Goal: Transaction & Acquisition: Purchase product/service

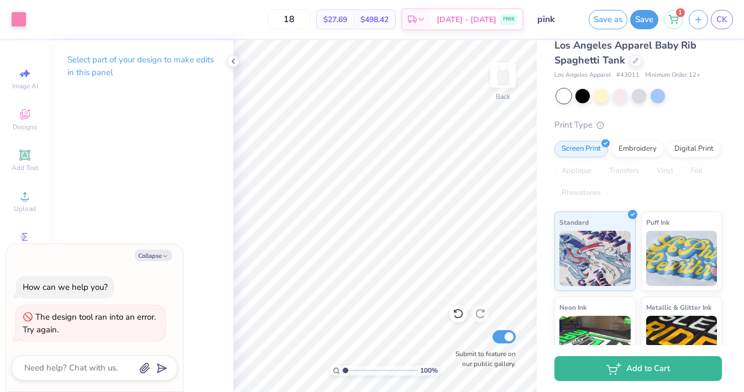
scroll to position [35, 0]
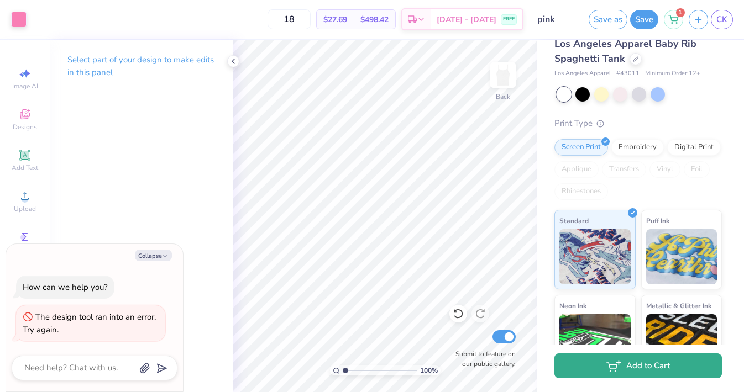
click at [639, 374] on button "Add to Cart" at bounding box center [637, 366] width 167 height 25
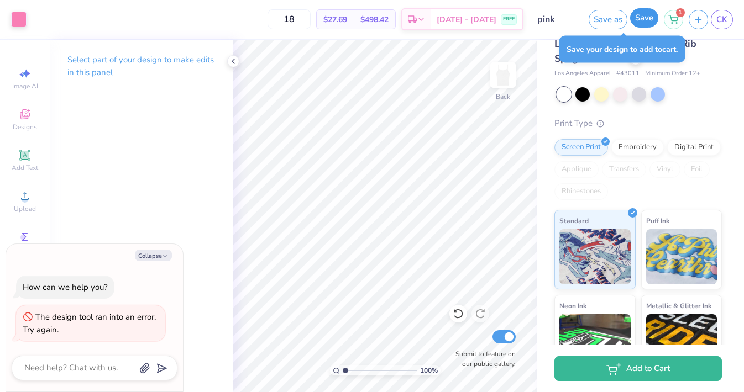
click at [636, 19] on button "Save" at bounding box center [644, 17] width 28 height 19
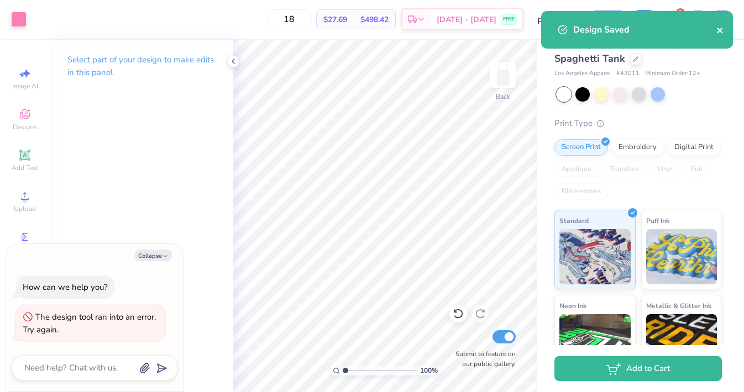
click at [716, 31] on icon "close" at bounding box center [720, 30] width 8 height 9
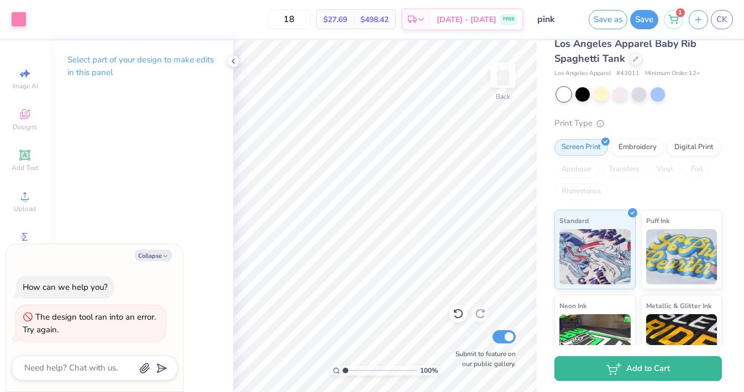
type textarea "x"
click at [702, 23] on button "button" at bounding box center [697, 17] width 19 height 19
type textarea "x"
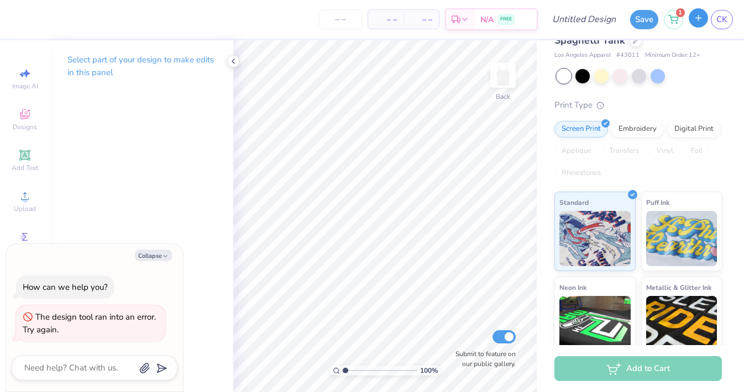
scroll to position [17, 0]
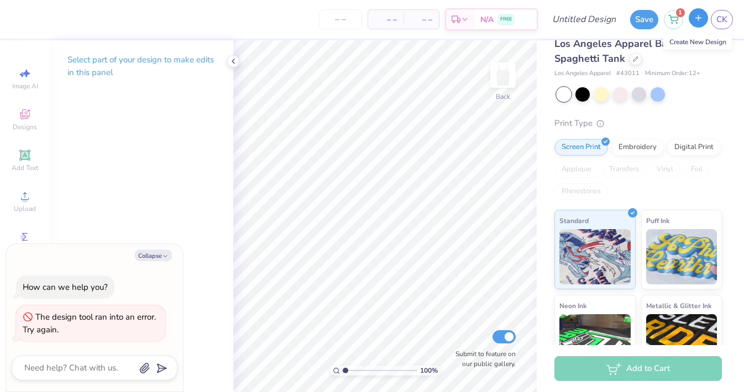
click at [702, 23] on button "button" at bounding box center [697, 17] width 19 height 19
type textarea "x"
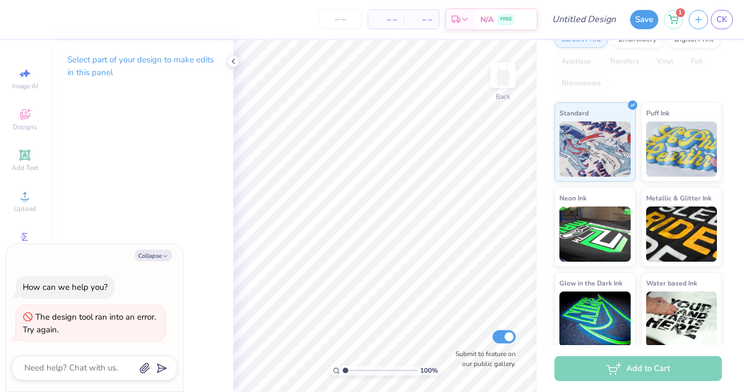
scroll to position [0, 0]
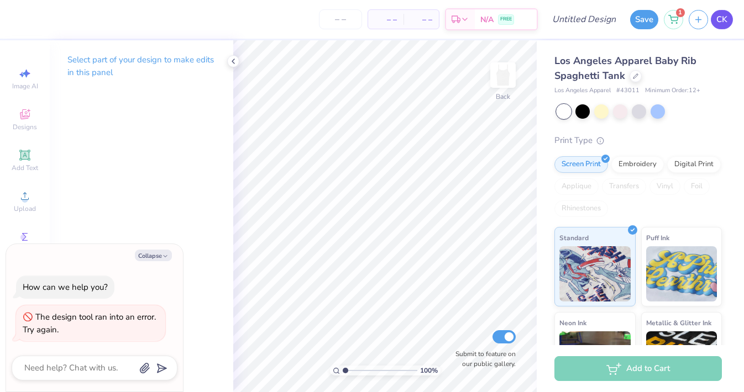
click at [724, 24] on span "CK" at bounding box center [721, 19] width 11 height 13
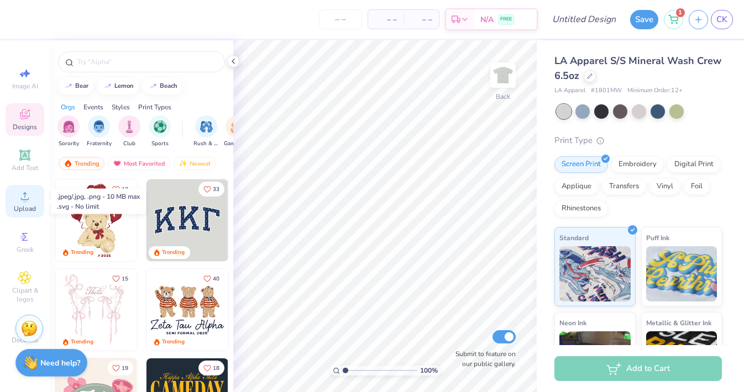
click at [22, 206] on span "Upload" at bounding box center [25, 208] width 22 height 9
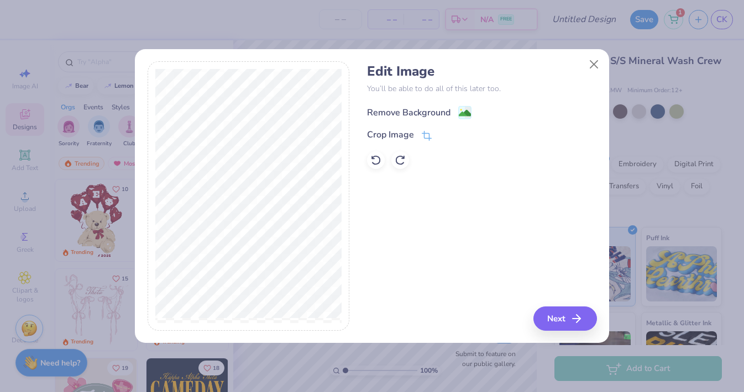
click at [444, 107] on div "Remove Background" at bounding box center [408, 112] width 83 height 13
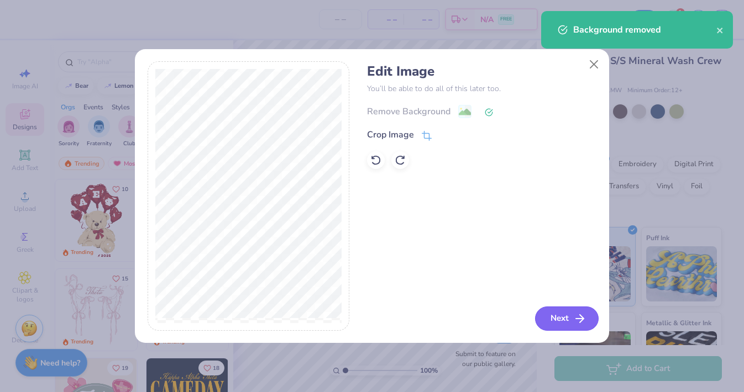
click at [555, 320] on button "Next" at bounding box center [567, 319] width 64 height 24
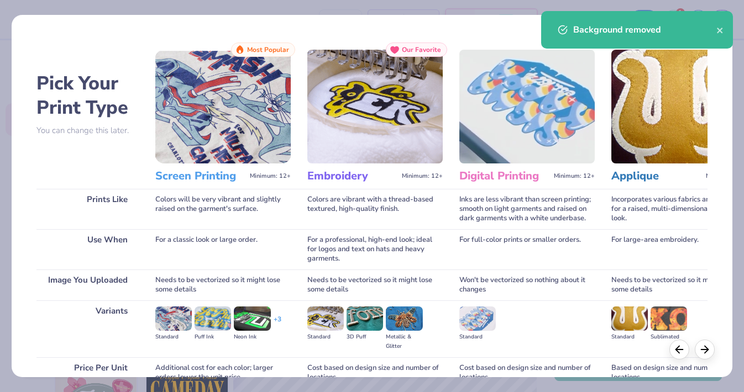
scroll to position [94, 0]
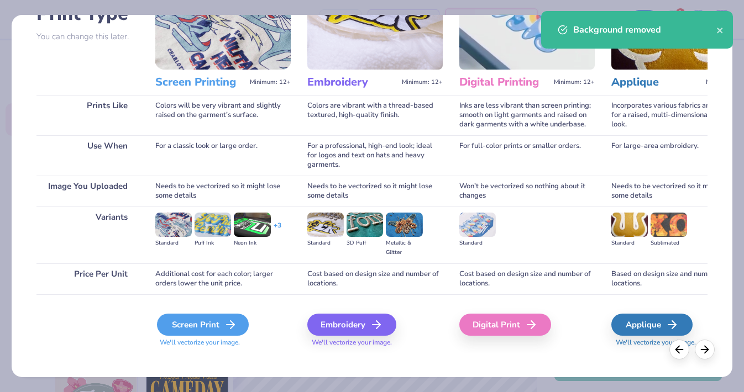
click at [178, 314] on div "Screen Print" at bounding box center [203, 325] width 92 height 22
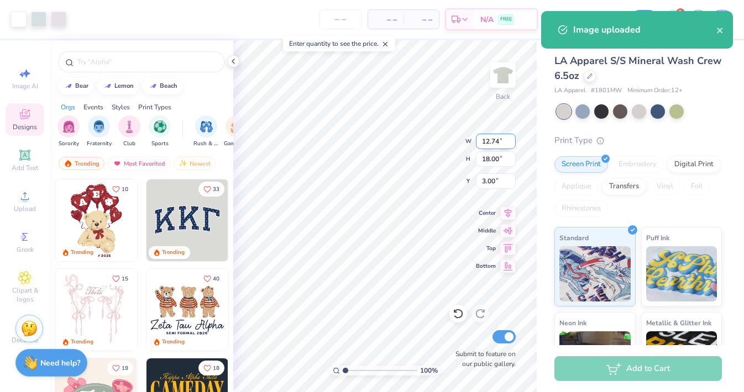
click at [443, 134] on div "100 % Back W 12.74 12.74 " H 18.00 18.00 " Y 3.00 3.00 " Center Middle Top Bott…" at bounding box center [384, 216] width 303 height 352
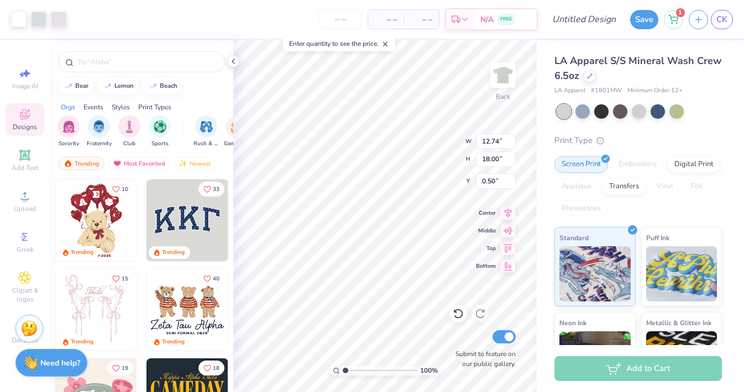
type input "0.50"
type input "9.33"
type input "13.19"
click at [507, 213] on icon at bounding box center [507, 211] width 15 height 13
click at [504, 233] on icon at bounding box center [507, 229] width 15 height 13
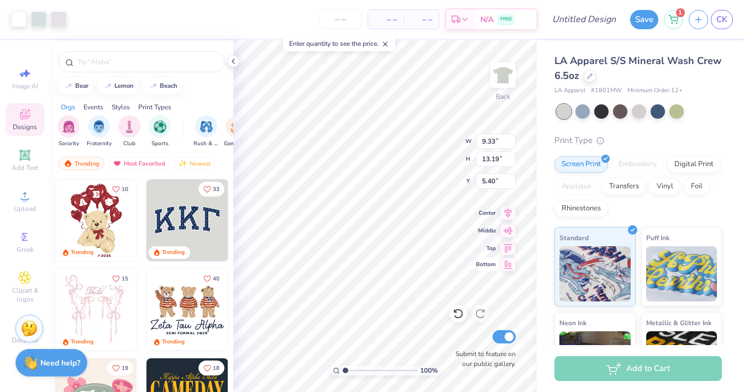
type input "3.00"
type input "10.98"
type input "15.52"
click at [497, 208] on div "Center" at bounding box center [496, 211] width 40 height 13
click at [41, 17] on div at bounding box center [38, 17] width 15 height 15
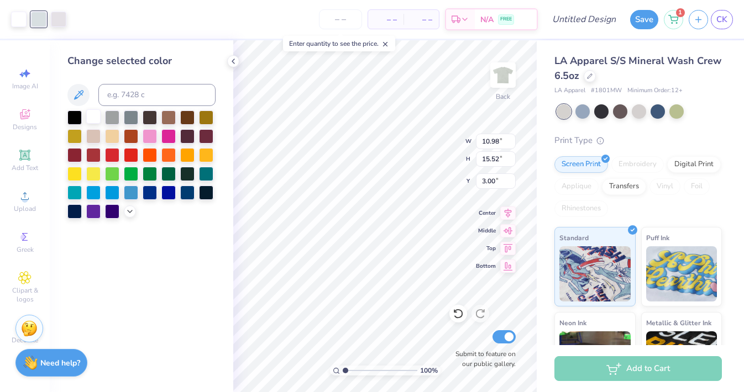
click at [93, 120] on div at bounding box center [93, 116] width 14 height 14
click at [40, 21] on div at bounding box center [38, 17] width 15 height 15
click at [94, 113] on div at bounding box center [93, 116] width 14 height 14
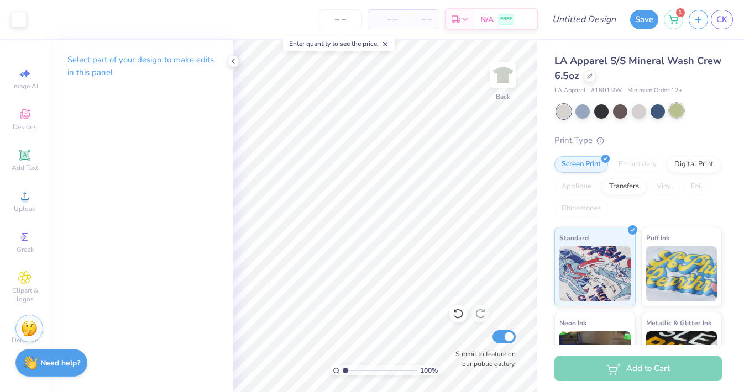
click at [678, 111] on div at bounding box center [676, 110] width 14 height 14
click at [618, 106] on div at bounding box center [620, 110] width 14 height 14
click at [576, 111] on div at bounding box center [582, 110] width 14 height 14
click at [652, 114] on div at bounding box center [657, 110] width 14 height 14
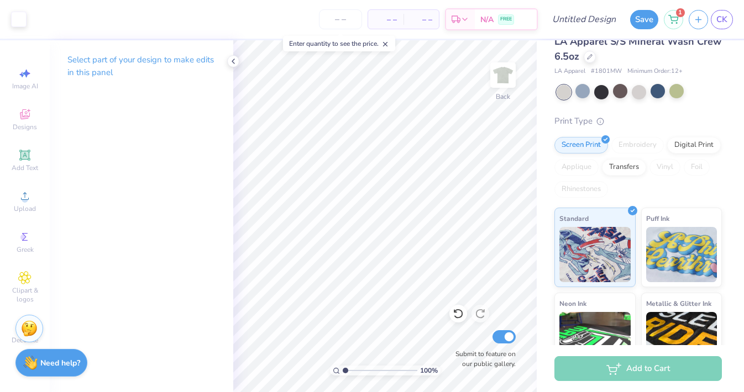
scroll to position [20, 0]
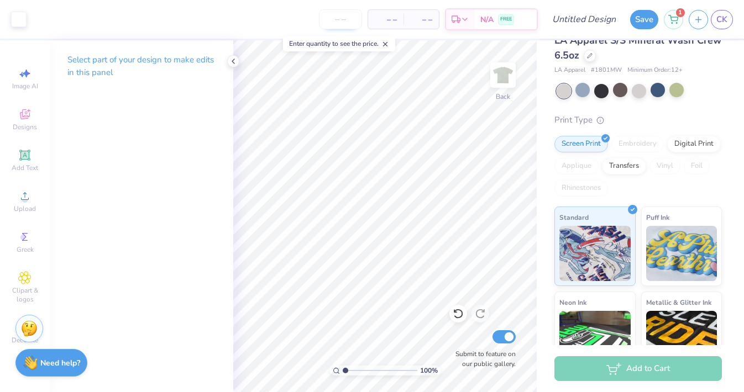
click at [352, 22] on input "number" at bounding box center [340, 19] width 43 height 20
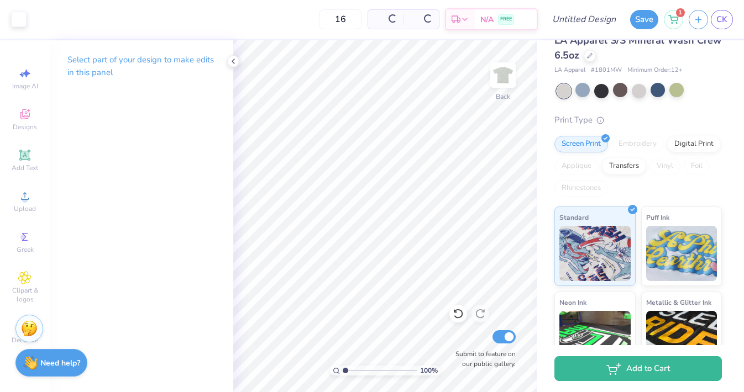
click at [278, 36] on div "16 Per Item Total Est. Delivery N/A FREE" at bounding box center [285, 19] width 506 height 39
drag, startPoint x: 314, startPoint y: 18, endPoint x: 306, endPoint y: 19, distance: 8.9
click at [306, 19] on input "16" at bounding box center [303, 19] width 43 height 20
click at [277, 6] on div "18 Per Item Total Est. Delivery N/A FREE" at bounding box center [285, 19] width 506 height 39
drag, startPoint x: 313, startPoint y: 20, endPoint x: 306, endPoint y: 19, distance: 7.2
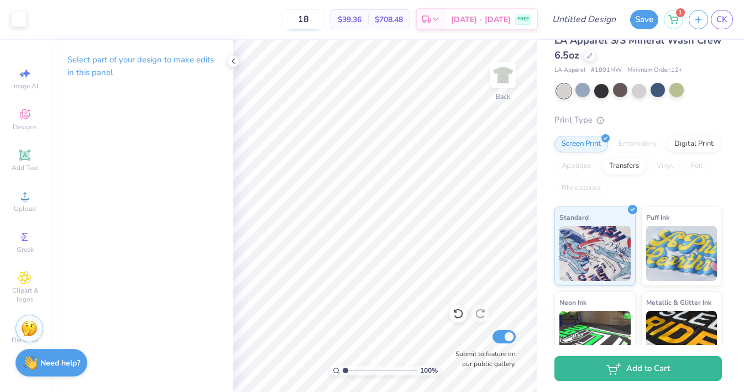
click at [306, 19] on input "18" at bounding box center [303, 19] width 43 height 20
type input "16"
click at [265, 29] on div "16 Per Item Total Est. Delivery N/A FREE" at bounding box center [285, 19] width 506 height 39
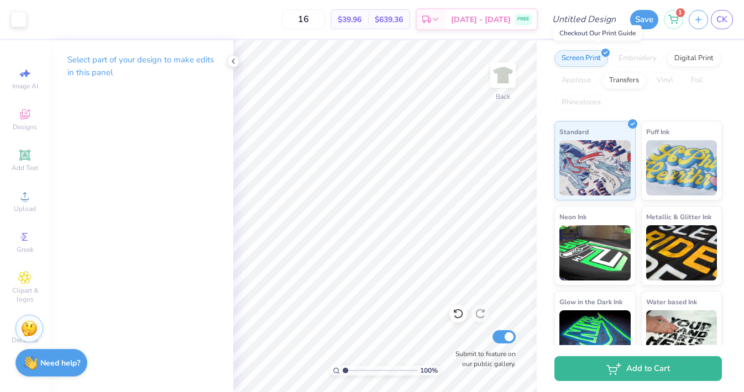
scroll to position [119, 0]
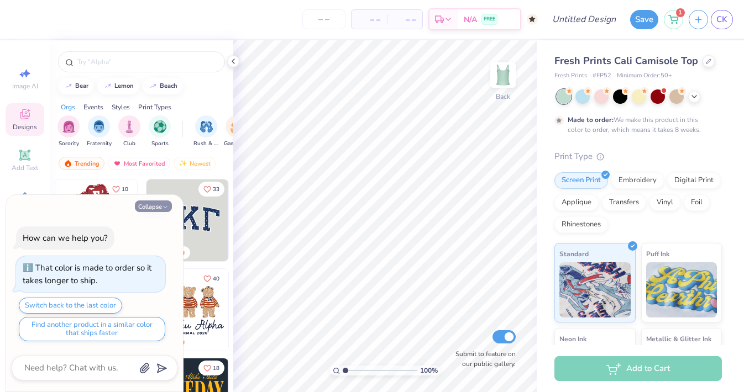
click at [157, 208] on button "Collapse" at bounding box center [153, 207] width 37 height 12
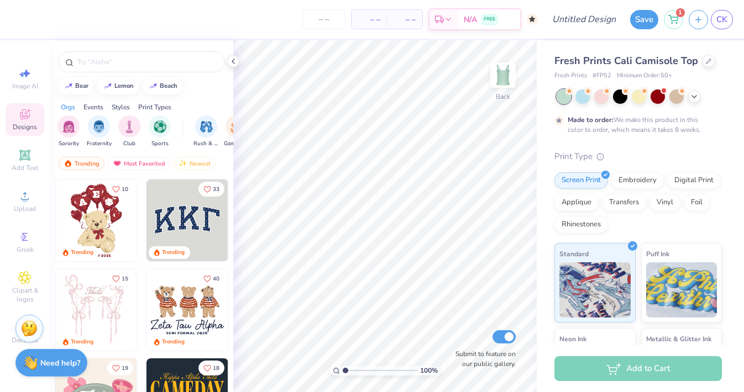
type textarea "x"
click at [30, 198] on icon at bounding box center [24, 196] width 13 height 13
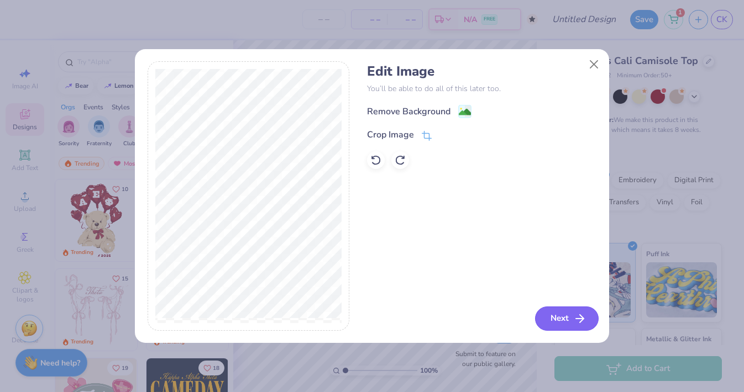
click at [555, 313] on button "Next" at bounding box center [567, 319] width 64 height 24
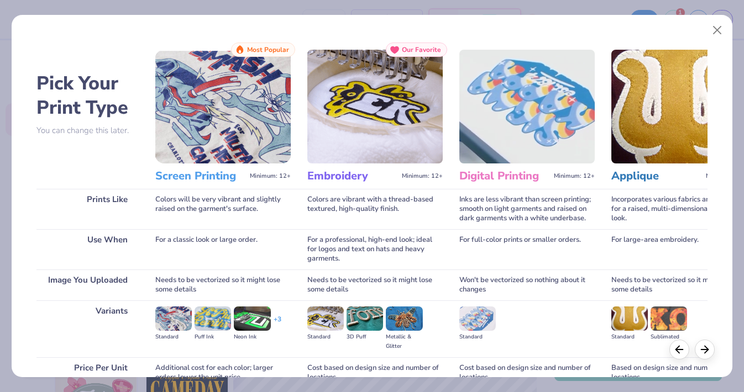
scroll to position [94, 0]
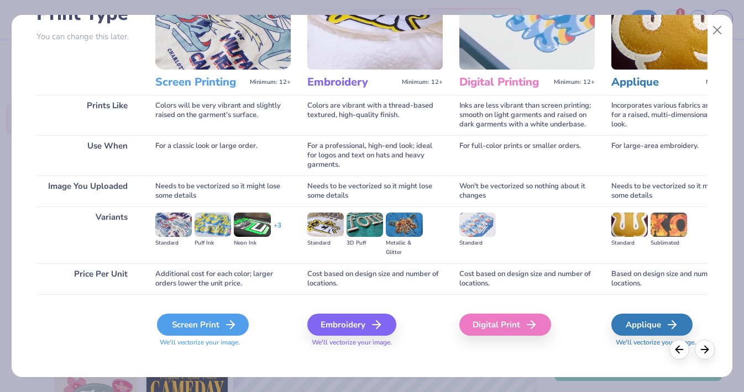
click at [212, 320] on div "Screen Print" at bounding box center [203, 325] width 92 height 22
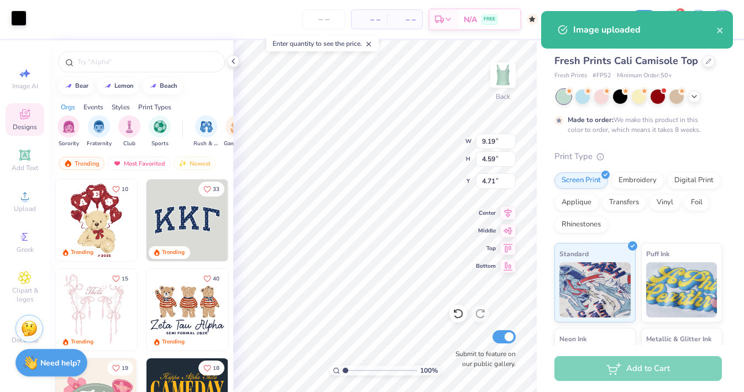
click at [23, 26] on div at bounding box center [18, 17] width 15 height 15
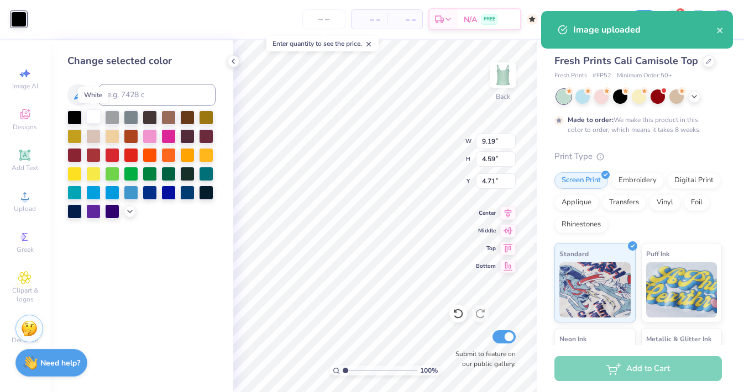
click at [95, 120] on div at bounding box center [93, 116] width 14 height 14
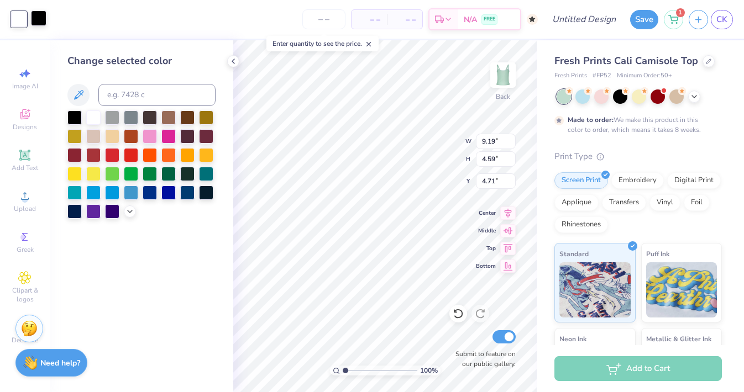
click at [35, 21] on div at bounding box center [38, 17] width 15 height 15
click at [94, 118] on div at bounding box center [93, 116] width 14 height 14
click at [41, 16] on div at bounding box center [38, 17] width 15 height 15
click at [108, 117] on div at bounding box center [112, 116] width 14 height 14
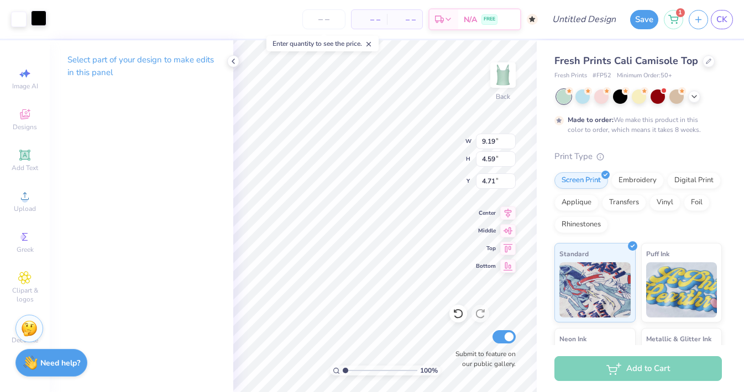
click at [45, 15] on div at bounding box center [38, 17] width 15 height 15
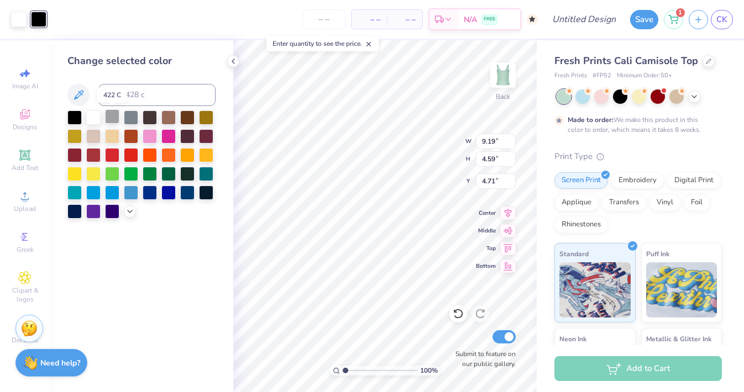
click at [112, 116] on div at bounding box center [112, 116] width 14 height 14
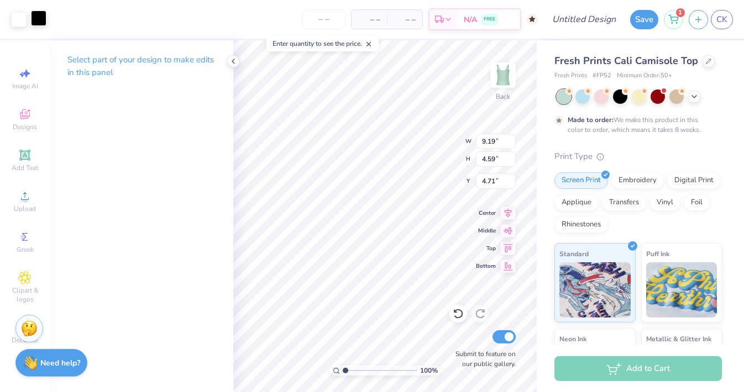
click at [46, 19] on div at bounding box center [38, 17] width 15 height 15
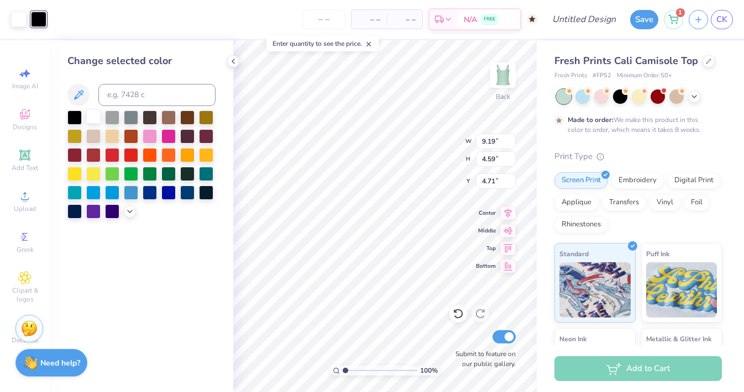
click at [96, 117] on div at bounding box center [93, 116] width 14 height 14
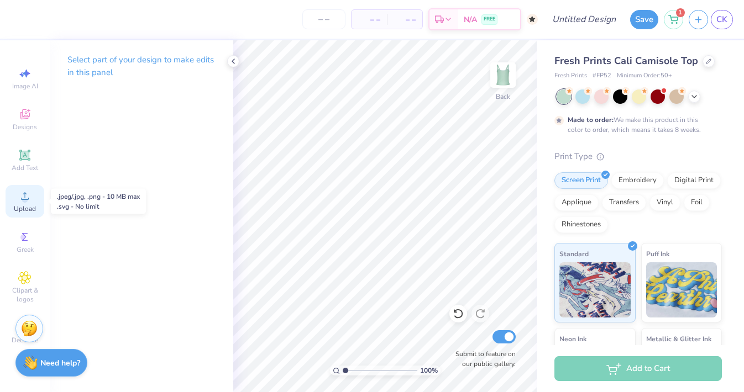
click at [25, 197] on circle at bounding box center [25, 200] width 6 height 6
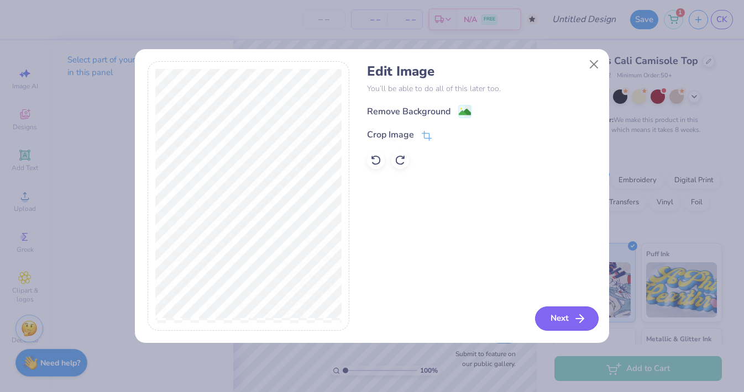
click at [554, 319] on button "Next" at bounding box center [567, 319] width 64 height 24
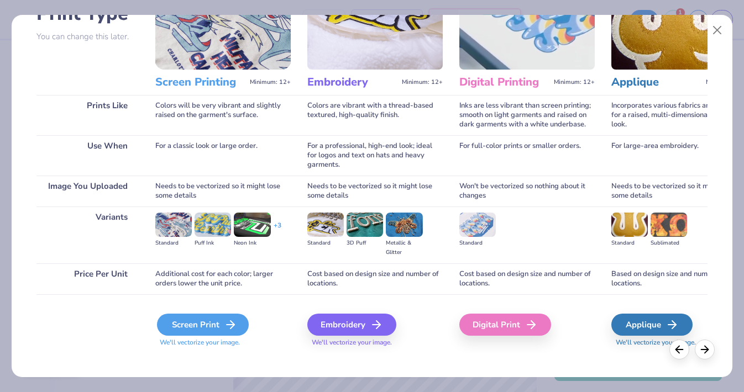
click at [202, 314] on div "Screen Print" at bounding box center [203, 325] width 92 height 22
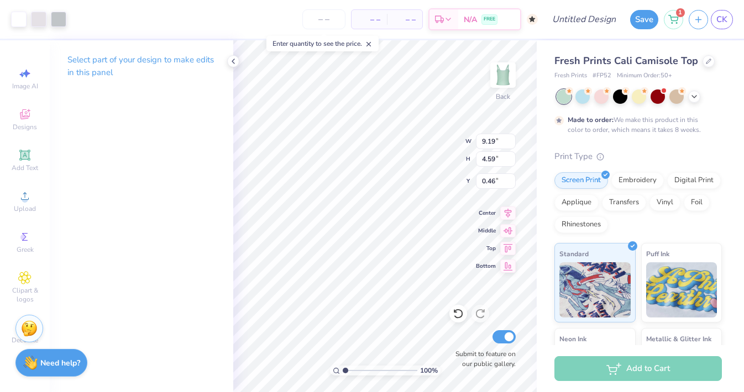
type input "0.46"
type input "6.76"
type input "3.38"
click at [504, 217] on icon at bounding box center [507, 211] width 15 height 13
click at [70, 13] on div "Art colors – – Per Item – – Total Est. Delivery N/A FREE Design Title Save 1 CK" at bounding box center [372, 19] width 744 height 39
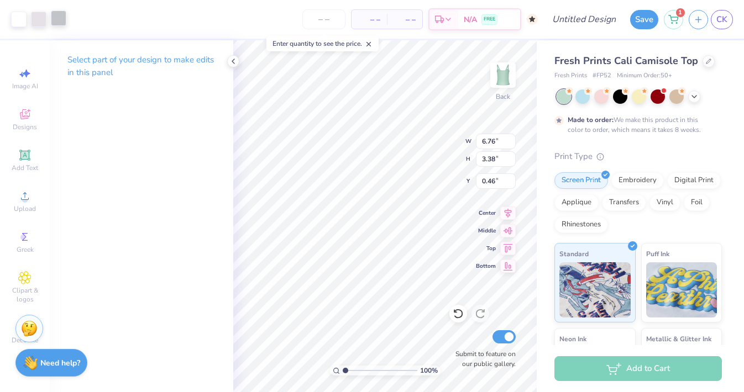
click at [56, 18] on div at bounding box center [58, 17] width 15 height 15
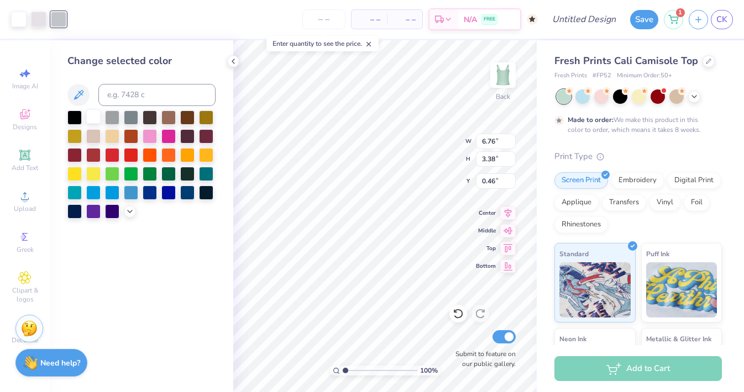
click at [94, 116] on div at bounding box center [93, 116] width 14 height 14
click at [36, 20] on div at bounding box center [38, 17] width 15 height 15
click at [93, 118] on div at bounding box center [93, 116] width 14 height 14
click at [93, 119] on div at bounding box center [93, 116] width 14 height 14
click at [38, 18] on div at bounding box center [38, 17] width 15 height 15
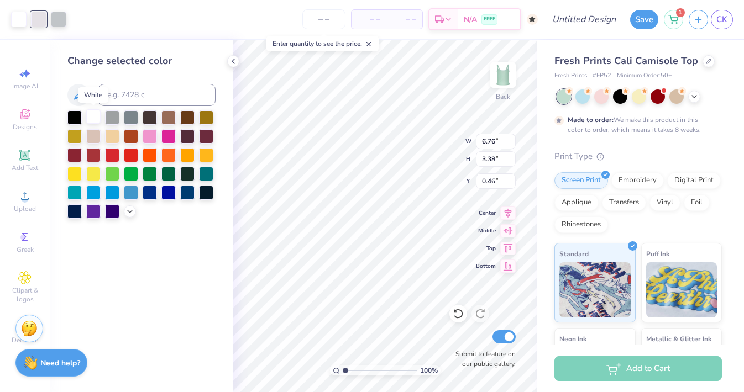
click at [94, 118] on div at bounding box center [93, 116] width 14 height 14
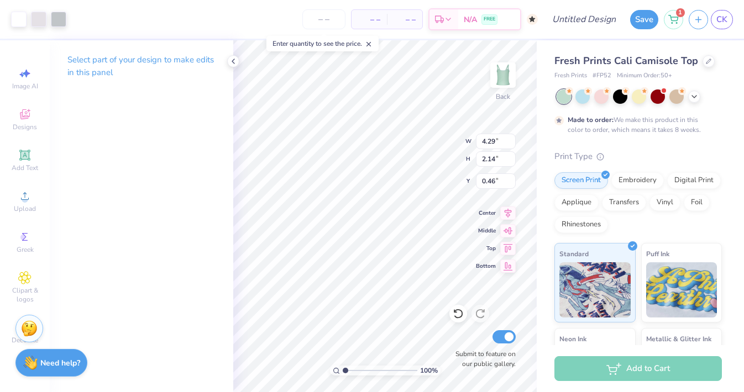
type input "4.29"
type input "2.14"
click at [507, 209] on icon at bounding box center [507, 211] width 15 height 13
type input "6.50"
type input "3.25"
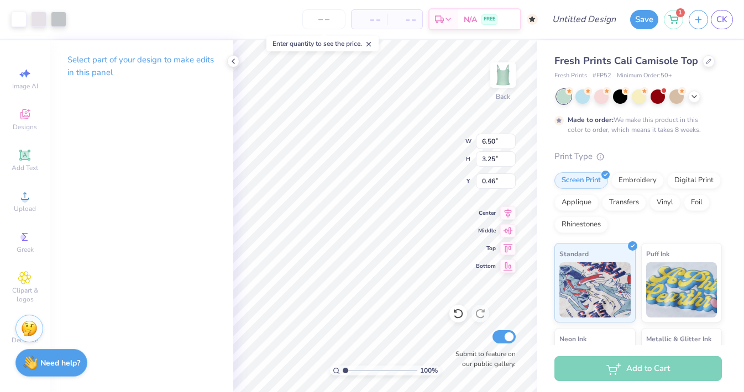
type input "8.49"
type input "4.24"
type input "6.47"
type input "3.23"
click at [504, 212] on icon at bounding box center [507, 211] width 15 height 13
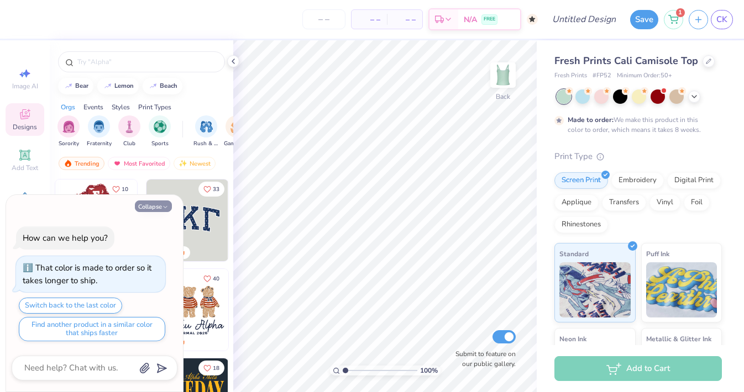
click at [160, 206] on button "Collapse" at bounding box center [153, 207] width 37 height 12
type textarea "x"
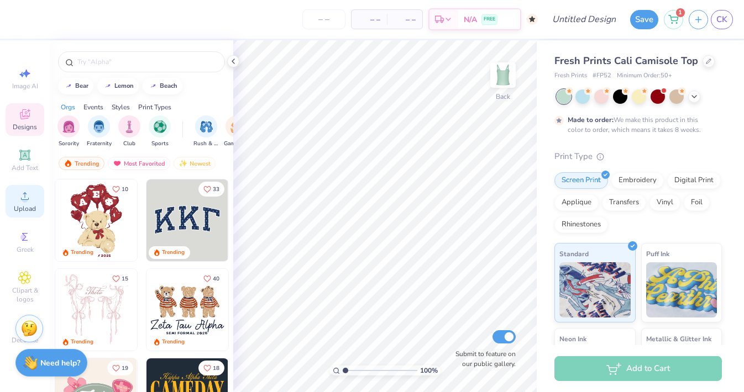
click at [20, 204] on span "Upload" at bounding box center [25, 208] width 22 height 9
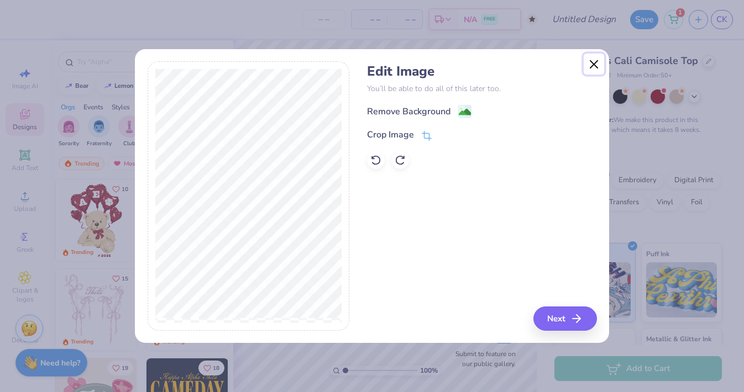
click at [594, 62] on button "Close" at bounding box center [593, 64] width 21 height 21
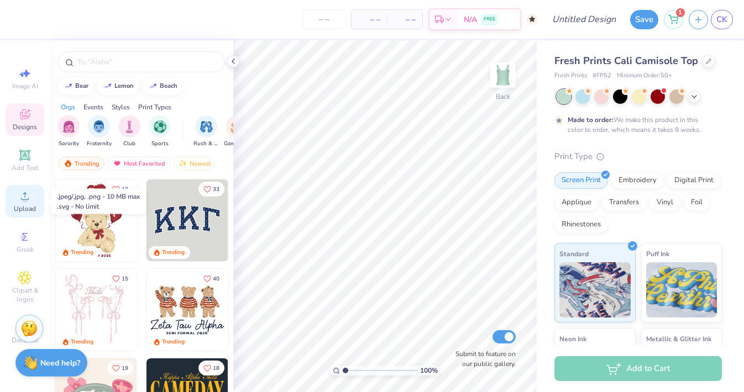
click at [19, 203] on div "Upload" at bounding box center [25, 201] width 39 height 33
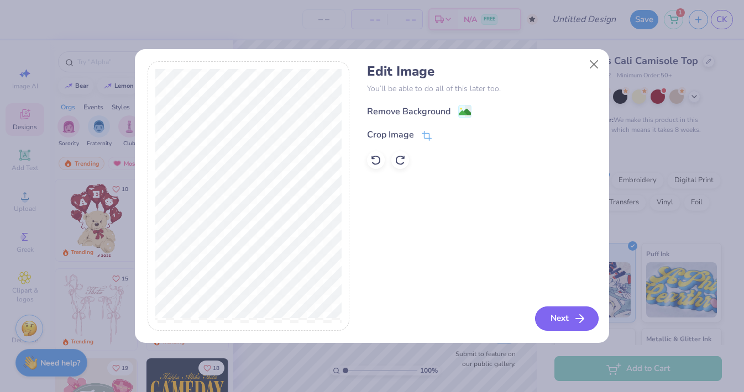
click at [557, 323] on button "Next" at bounding box center [567, 319] width 64 height 24
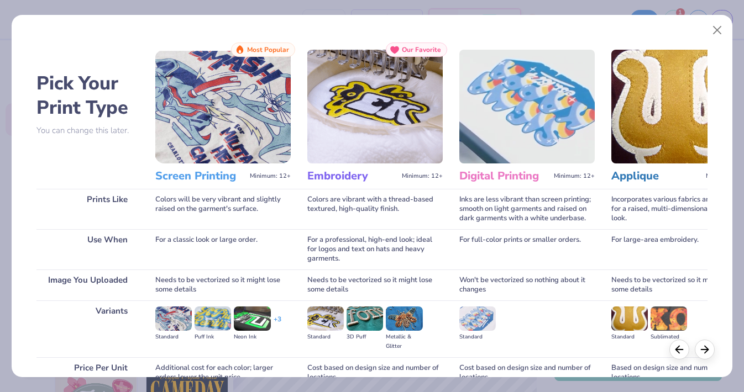
scroll to position [94, 0]
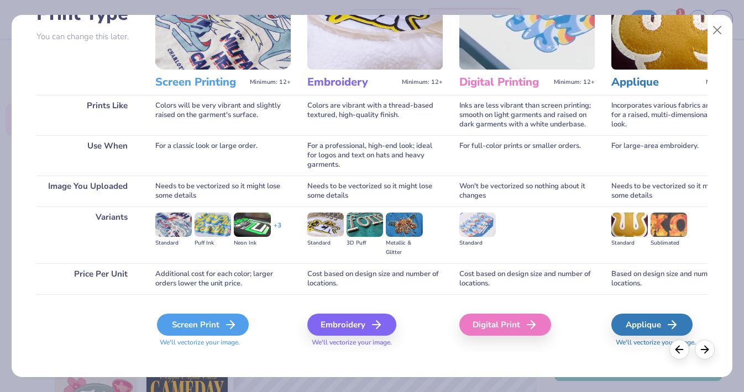
click at [225, 318] on icon at bounding box center [230, 324] width 13 height 13
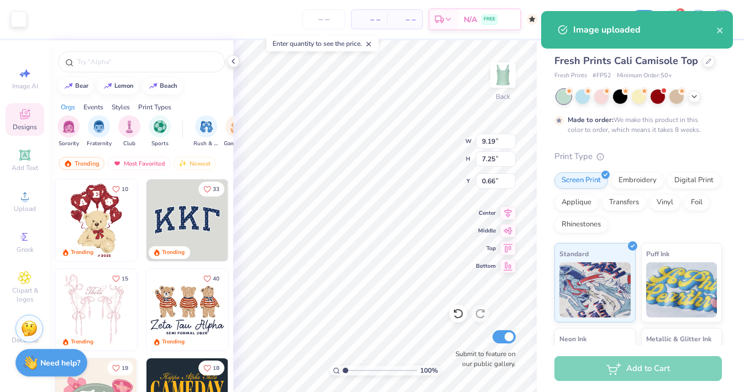
type input "0.66"
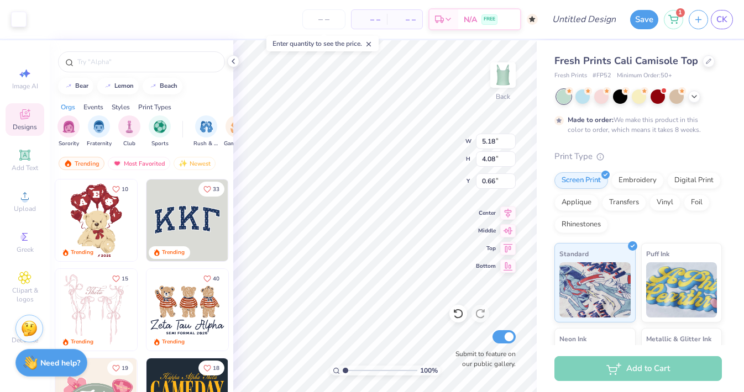
type input "5.18"
type input "4.08"
click at [502, 212] on icon at bounding box center [507, 211] width 15 height 13
click at [329, 22] on input "number" at bounding box center [323, 19] width 43 height 20
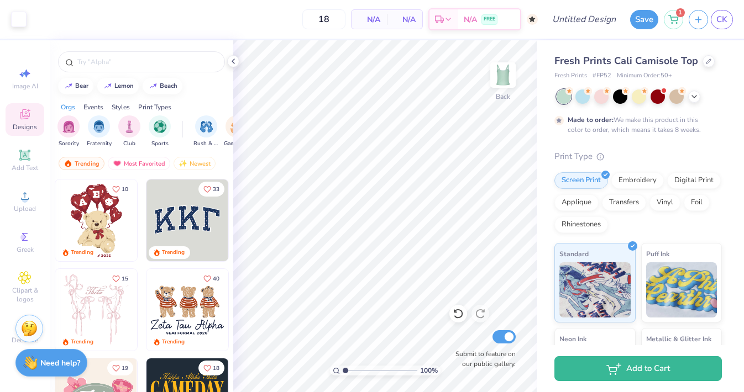
type input "50"
click at [277, 15] on div "50 N/A Per Item N/A Total Est. Delivery N/A FREE" at bounding box center [285, 19] width 506 height 39
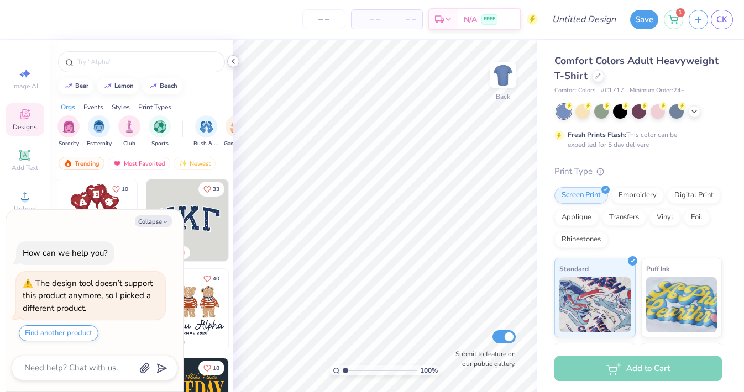
click at [237, 62] on icon at bounding box center [233, 61] width 9 height 9
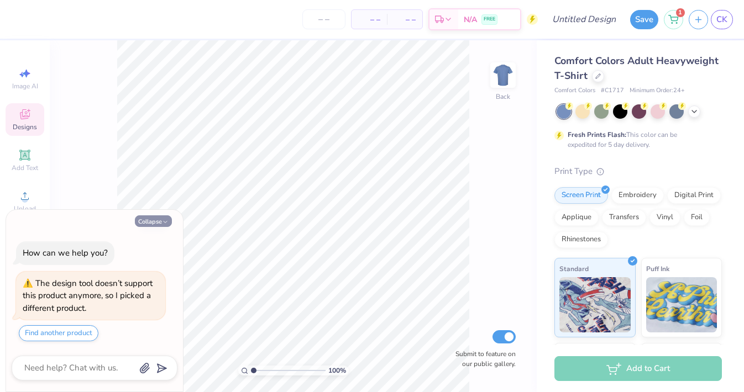
click at [151, 223] on button "Collapse" at bounding box center [153, 221] width 37 height 12
type textarea "x"
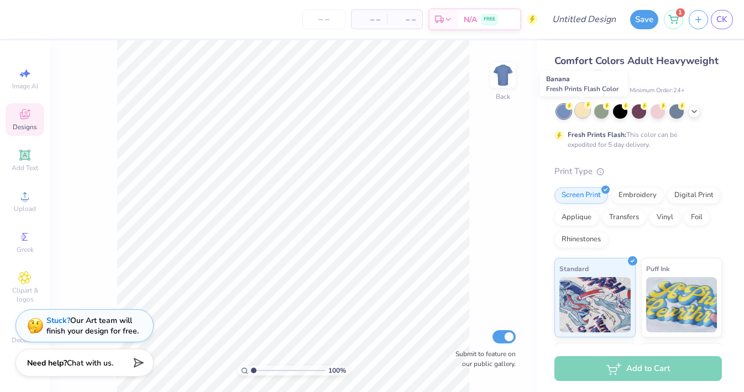
click at [581, 115] on div at bounding box center [582, 110] width 14 height 14
click at [602, 112] on div at bounding box center [601, 110] width 14 height 14
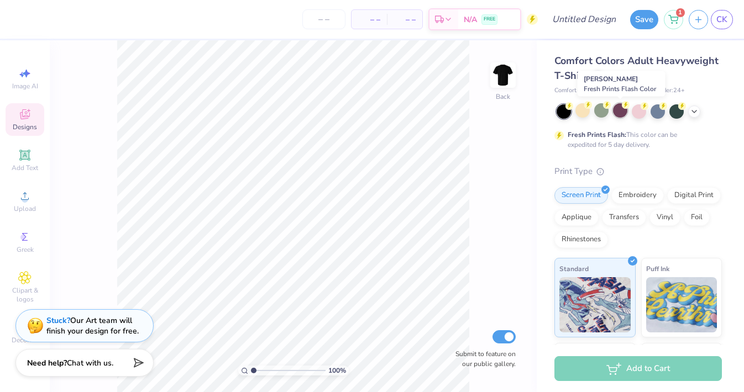
click at [617, 110] on div at bounding box center [620, 110] width 14 height 14
click at [639, 112] on div at bounding box center [639, 110] width 14 height 14
click at [661, 112] on div at bounding box center [657, 110] width 14 height 14
click at [695, 112] on icon at bounding box center [694, 110] width 9 height 9
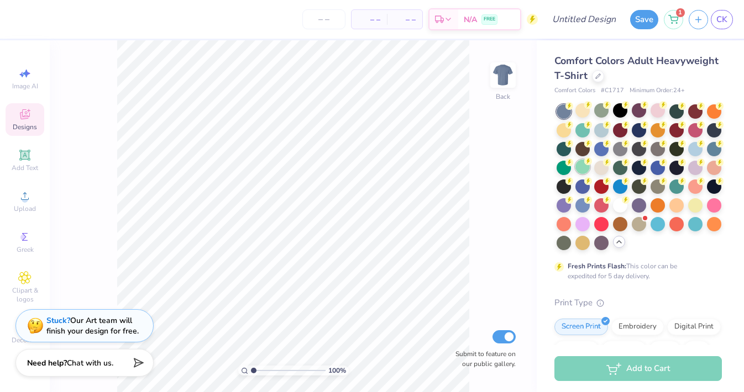
click at [580, 164] on div at bounding box center [582, 167] width 14 height 14
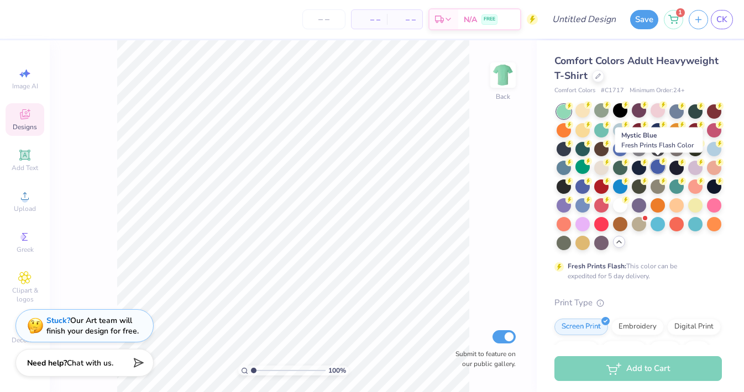
click at [656, 162] on div at bounding box center [657, 167] width 14 height 14
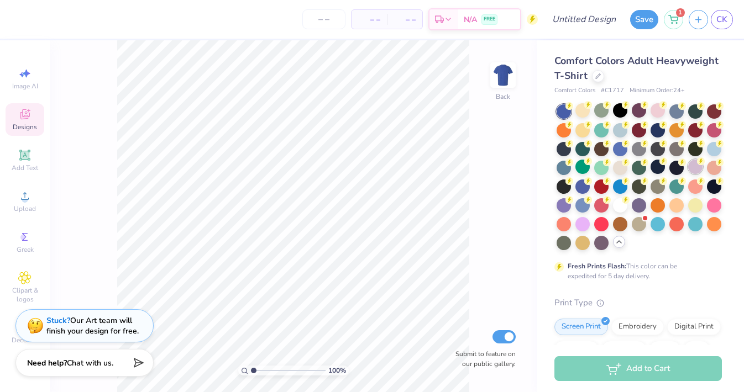
click at [692, 165] on div at bounding box center [695, 167] width 14 height 14
click at [21, 199] on icon at bounding box center [24, 196] width 13 height 13
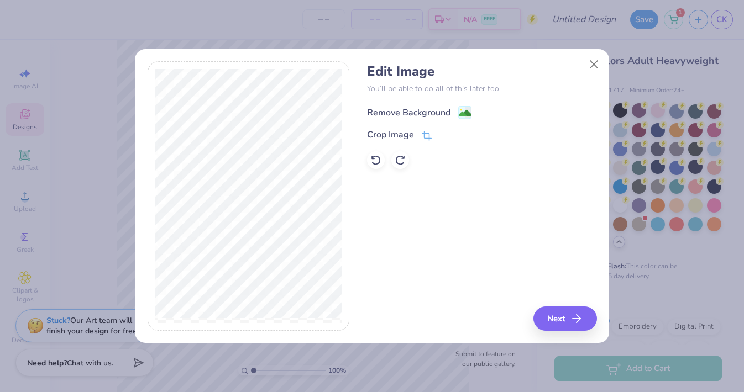
click at [459, 109] on image at bounding box center [465, 113] width 12 height 12
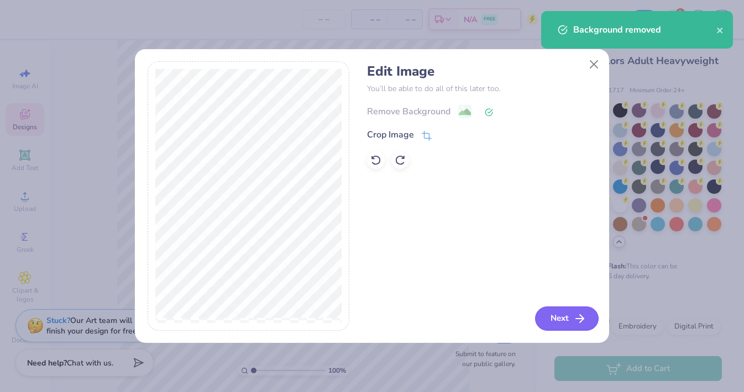
click at [551, 322] on button "Next" at bounding box center [567, 319] width 64 height 24
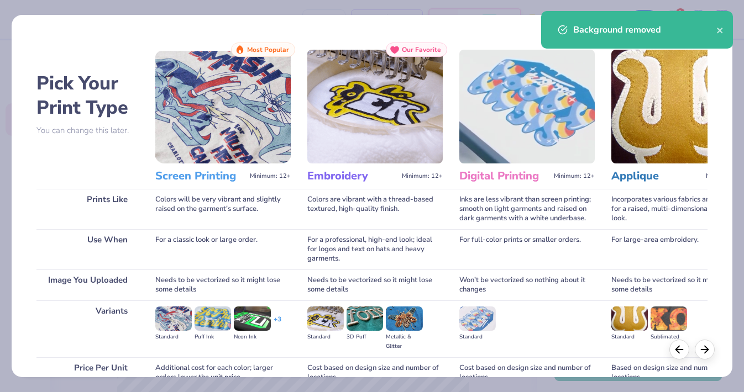
scroll to position [94, 0]
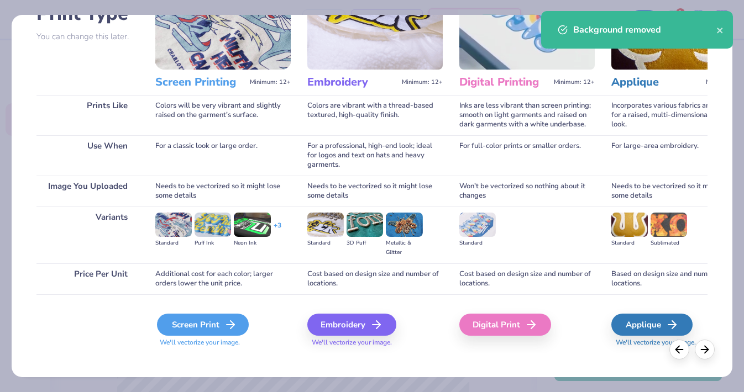
click at [202, 321] on div "Screen Print" at bounding box center [203, 325] width 92 height 22
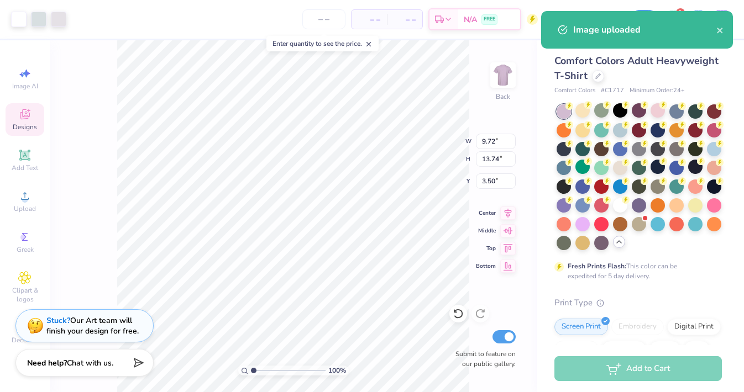
type input "9.72"
type input "13.74"
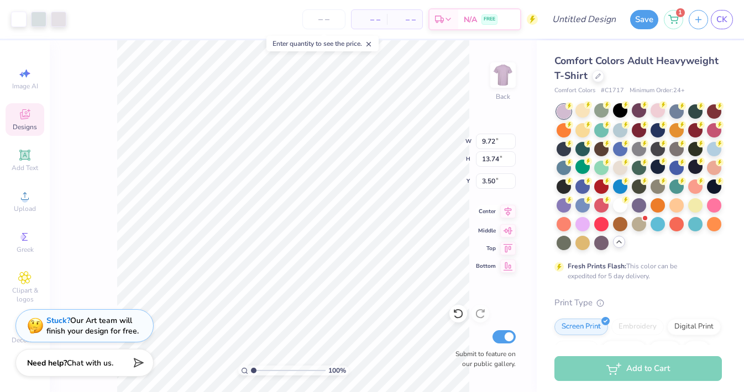
click at [500, 211] on icon at bounding box center [507, 211] width 15 height 13
click at [42, 16] on div at bounding box center [38, 17] width 15 height 15
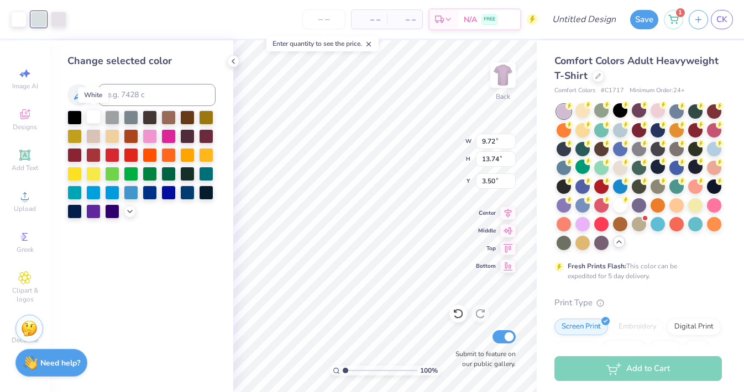
click at [97, 117] on div at bounding box center [93, 116] width 14 height 14
type input "2.70"
click at [40, 18] on div at bounding box center [38, 17] width 15 height 15
click at [97, 117] on div at bounding box center [93, 116] width 14 height 14
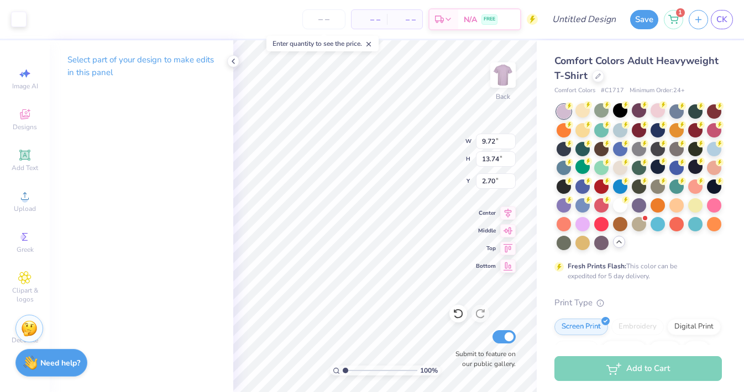
type input "2.71"
type input "3.00"
type input "9.36"
type input "13.22"
click at [506, 212] on icon at bounding box center [507, 211] width 15 height 13
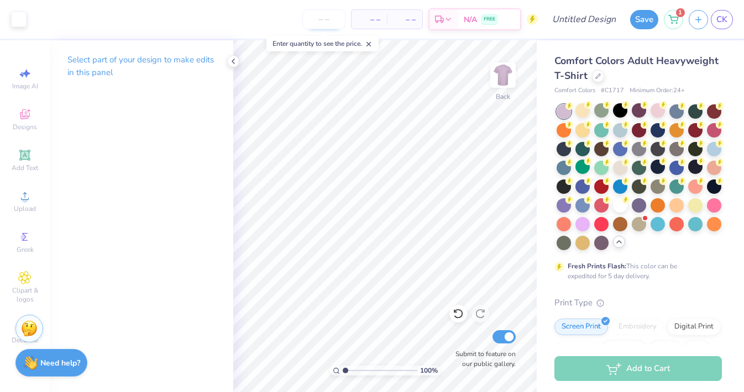
click at [332, 17] on input "number" at bounding box center [323, 19] width 43 height 20
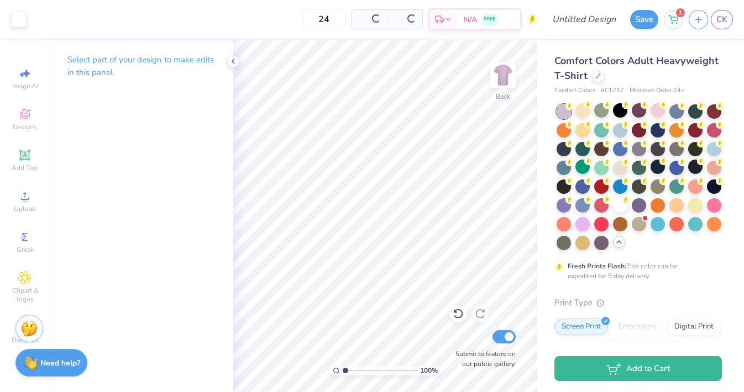
type input "24"
click at [240, 9] on div "24 Per Item Total Est. Delivery N/A FREE" at bounding box center [285, 19] width 506 height 39
click at [581, 13] on input "Design Title" at bounding box center [597, 19] width 54 height 22
type input "purple"
click at [644, 20] on button "Save" at bounding box center [644, 17] width 28 height 19
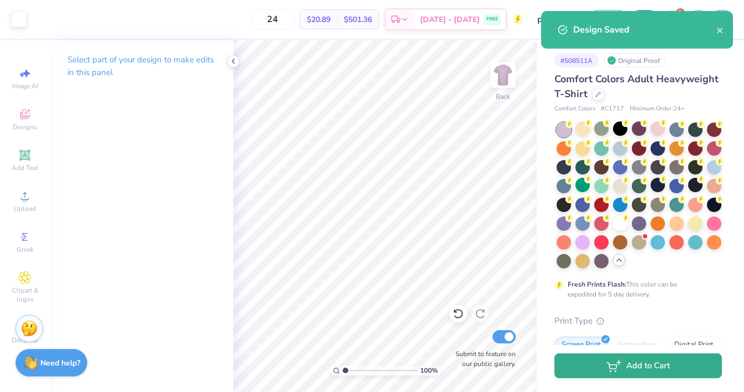
click at [619, 366] on icon "button" at bounding box center [613, 366] width 15 height 12
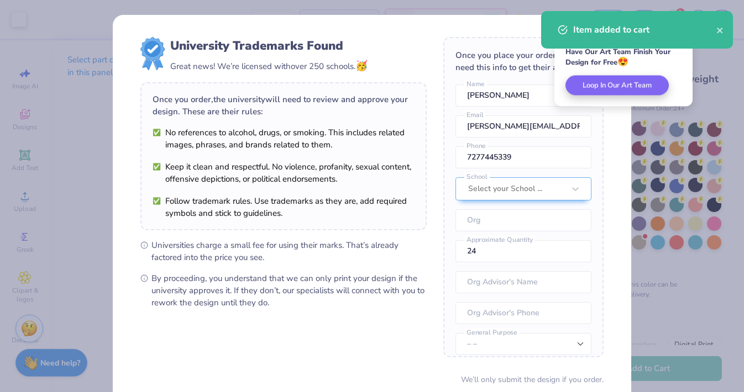
click at [662, 296] on div "University Trademarks Found Great news! We’re licensed with over 250 schools. 🥳…" at bounding box center [372, 196] width 744 height 392
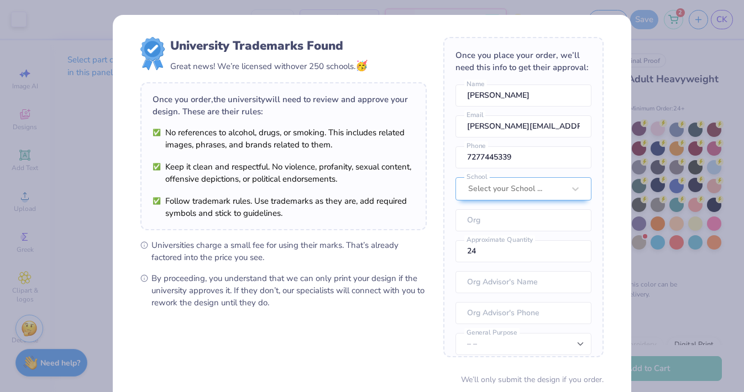
scroll to position [88, 0]
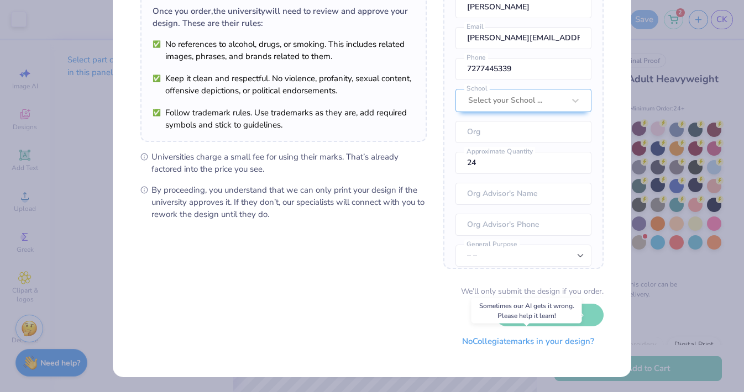
click at [484, 341] on button "No Collegiate marks in your design?" at bounding box center [528, 341] width 151 height 23
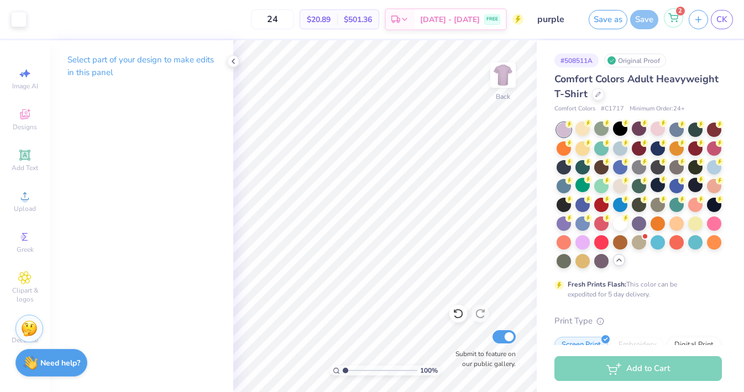
click at [671, 16] on icon at bounding box center [673, 17] width 10 height 9
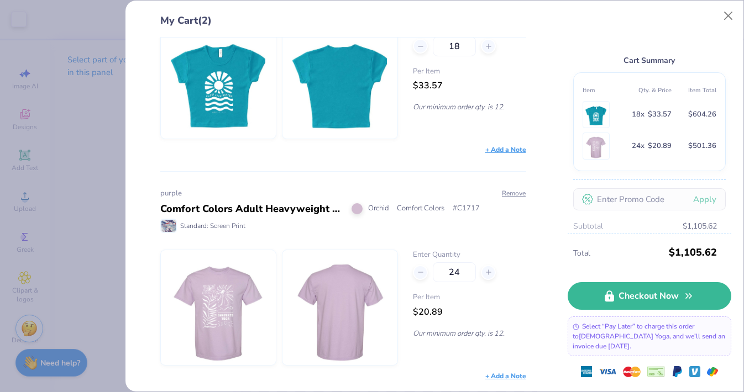
scroll to position [91, 0]
click at [49, 177] on div "My Cart (2) flow Los Angeles Apparel Cap Sleeve Baby Rib Crop Top Teal Los Ange…" at bounding box center [372, 196] width 744 height 392
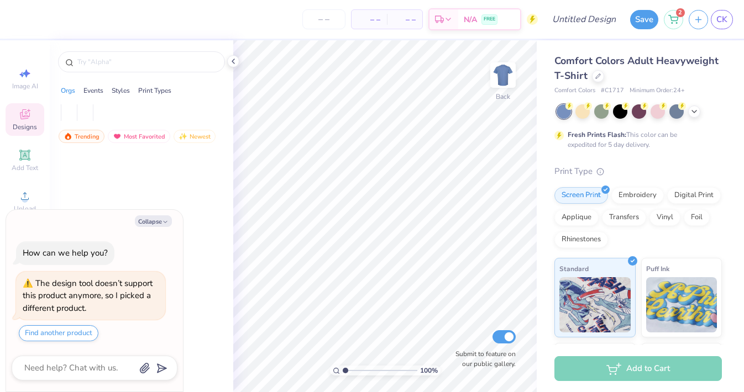
type textarea "x"
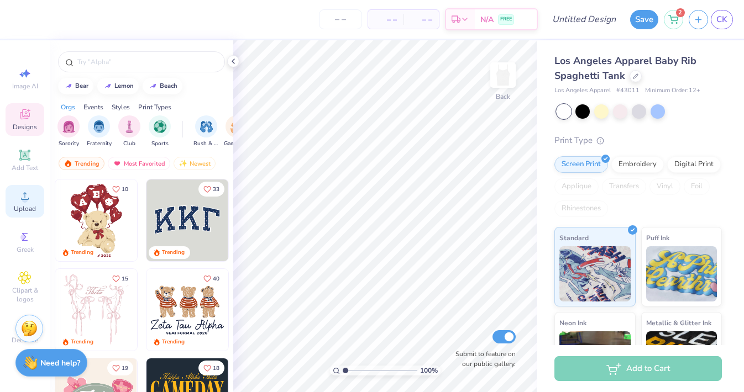
click at [31, 192] on icon at bounding box center [24, 196] width 13 height 13
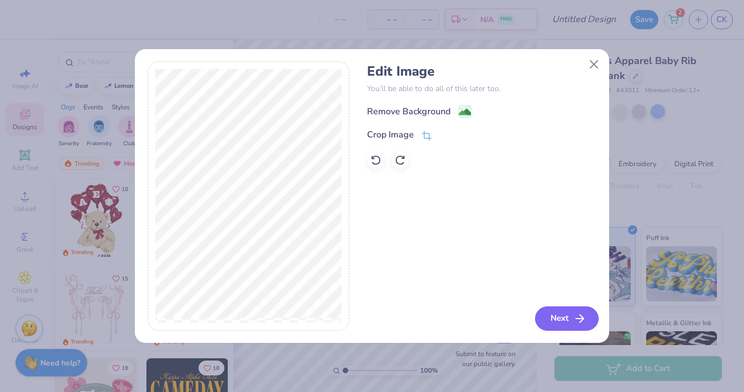
click at [556, 317] on button "Next" at bounding box center [567, 319] width 64 height 24
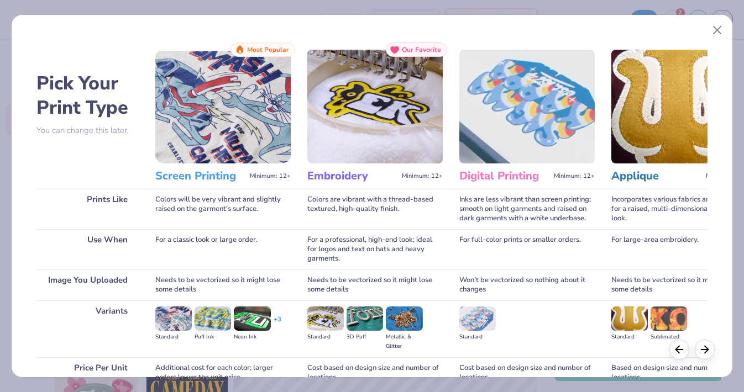
scroll to position [94, 0]
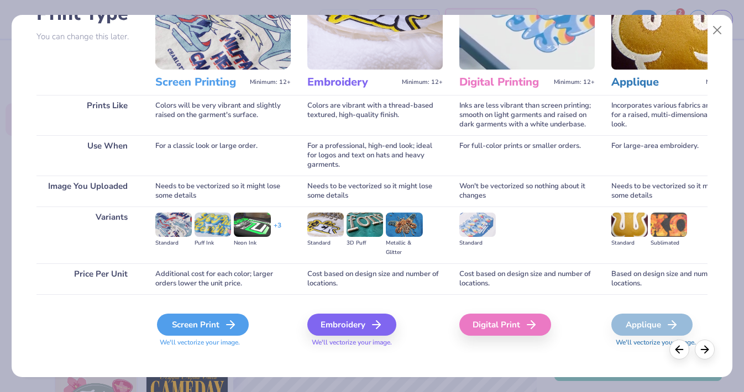
click at [206, 314] on div "Screen Print" at bounding box center [203, 325] width 92 height 22
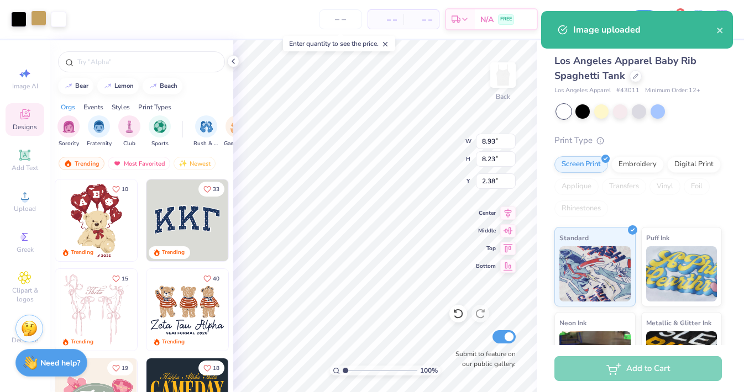
click at [38, 19] on div at bounding box center [38, 17] width 15 height 15
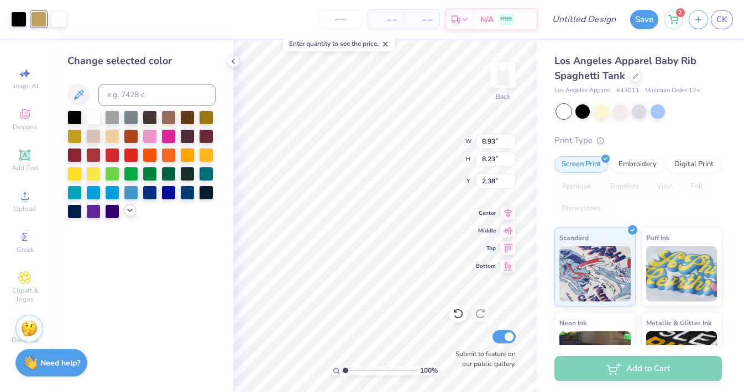
click at [129, 210] on icon at bounding box center [129, 210] width 9 height 9
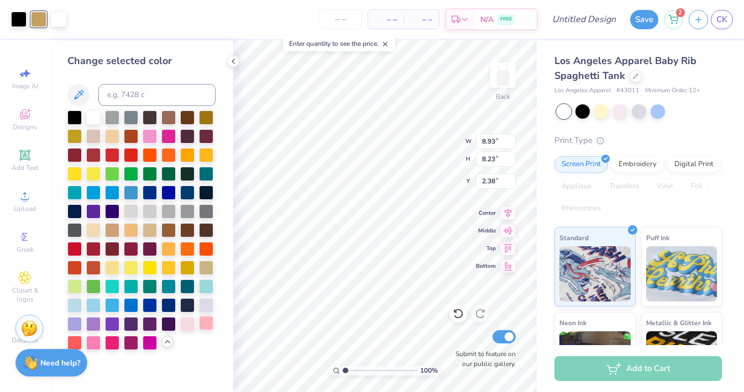
click at [209, 324] on div at bounding box center [206, 323] width 14 height 14
click at [19, 21] on div at bounding box center [18, 17] width 15 height 15
click at [207, 325] on div at bounding box center [206, 323] width 14 height 14
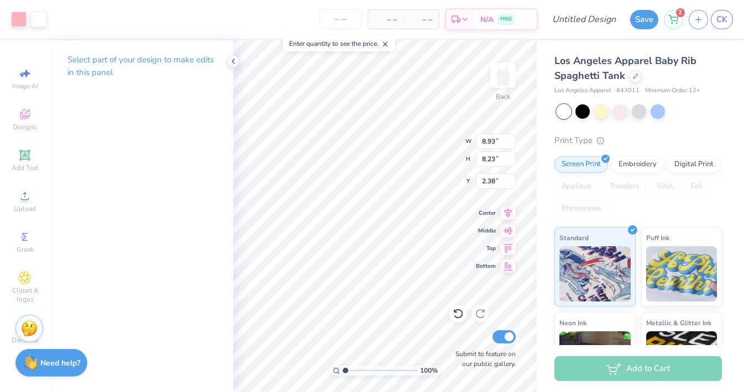
type input "0.50"
type input "6.60"
type input "6.09"
click at [35, 18] on div at bounding box center [38, 17] width 15 height 15
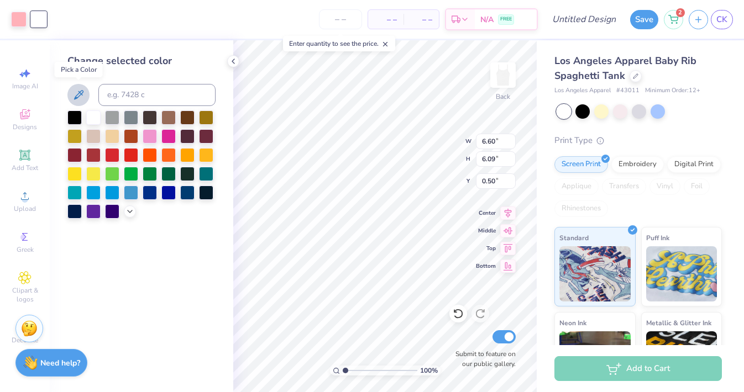
click at [75, 91] on icon at bounding box center [78, 94] width 13 height 13
click at [128, 212] on icon at bounding box center [129, 210] width 9 height 9
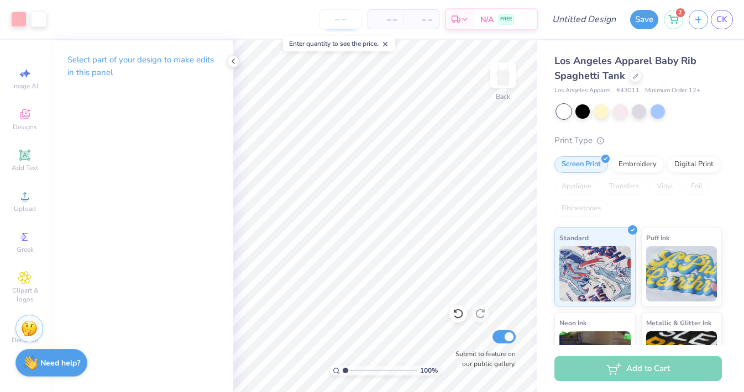
click at [344, 14] on input "number" at bounding box center [340, 19] width 43 height 20
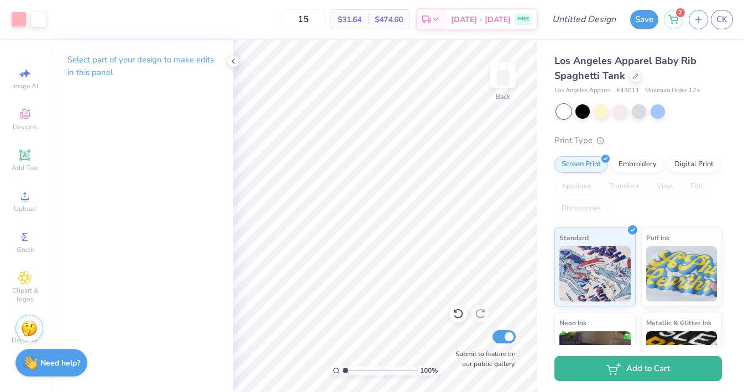
type input "15"
click at [171, 12] on div "15 $31.64 Per Item $474.60 Total Est. Delivery [DATE] - [DATE] FREE" at bounding box center [295, 19] width 486 height 39
click at [599, 26] on input "Design Title" at bounding box center [597, 19] width 54 height 22
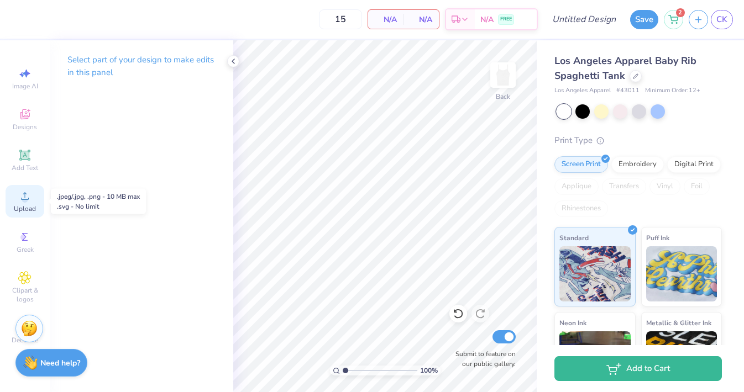
click at [26, 203] on div "Upload" at bounding box center [25, 201] width 39 height 33
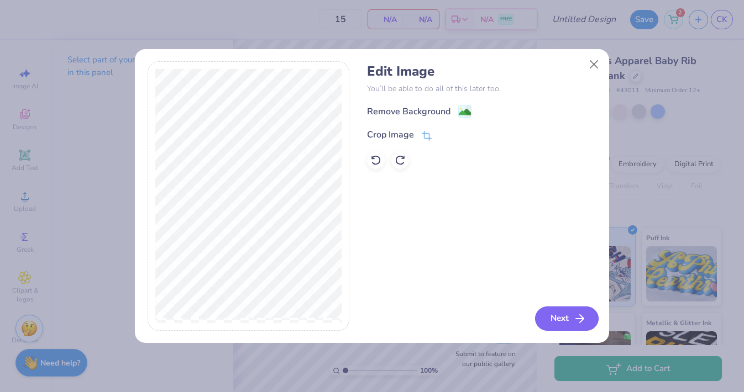
click at [557, 323] on button "Next" at bounding box center [567, 319] width 64 height 24
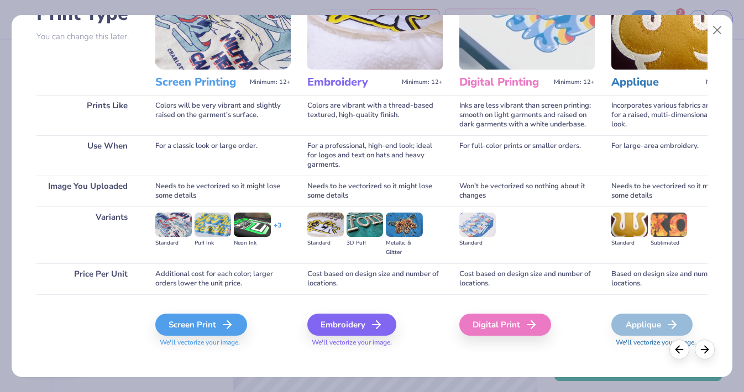
click at [230, 338] on span "We'll vectorize your image." at bounding box center [222, 342] width 135 height 9
click at [229, 318] on icon at bounding box center [230, 324] width 13 height 13
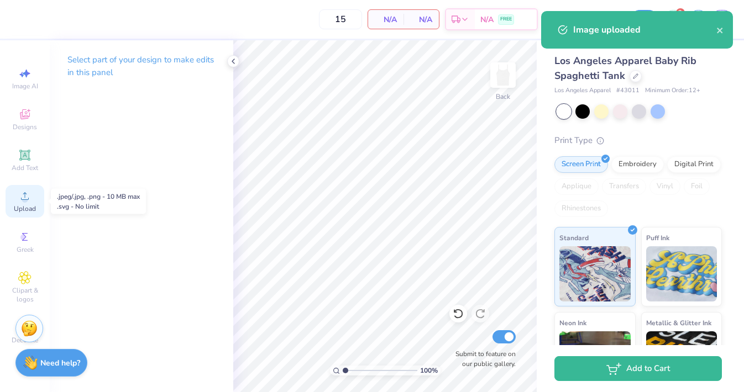
click at [30, 186] on div "Upload" at bounding box center [25, 201] width 39 height 33
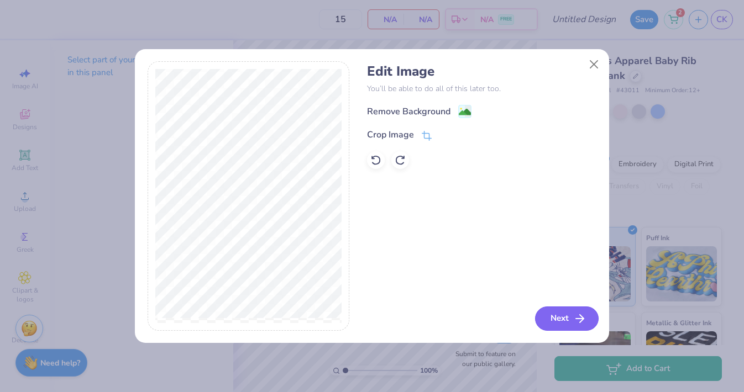
click at [576, 320] on icon "button" at bounding box center [579, 318] width 13 height 13
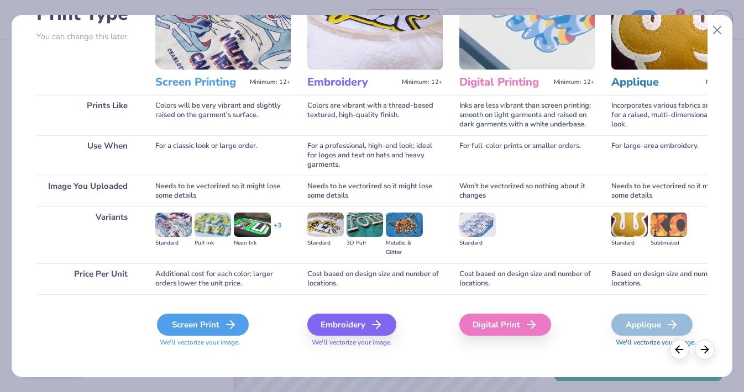
click at [218, 314] on div "Screen Print" at bounding box center [203, 325] width 92 height 22
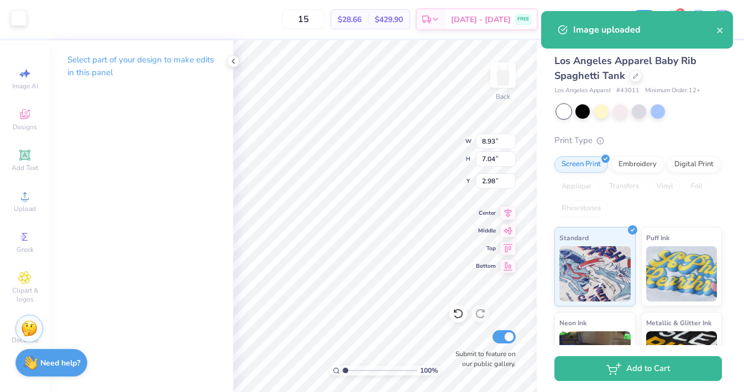
click at [27, 23] on div at bounding box center [18, 17] width 15 height 15
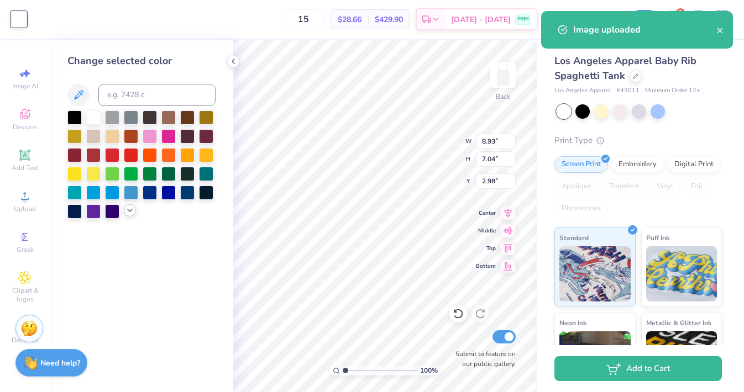
click at [128, 211] on polyline at bounding box center [130, 210] width 4 height 2
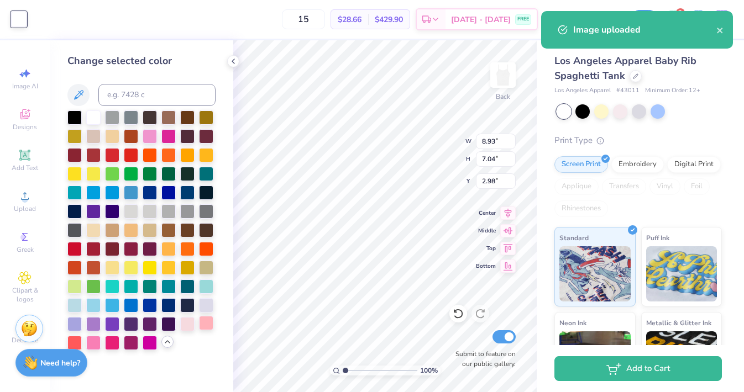
click at [204, 323] on div at bounding box center [206, 323] width 14 height 14
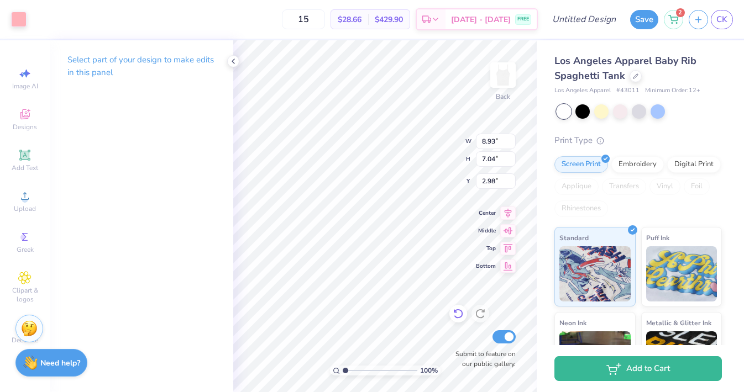
type input "1.35"
type input "4.25"
type input "3.35"
type input "0.78"
click at [503, 209] on icon at bounding box center [507, 211] width 15 height 13
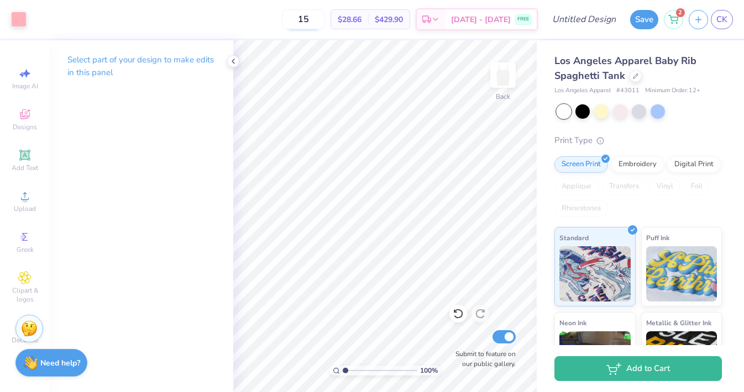
click at [307, 22] on input "15" at bounding box center [303, 19] width 43 height 20
type input "14"
click at [246, 15] on div "14 Per Item Total Est. Delivery N/A FREE" at bounding box center [285, 19] width 506 height 39
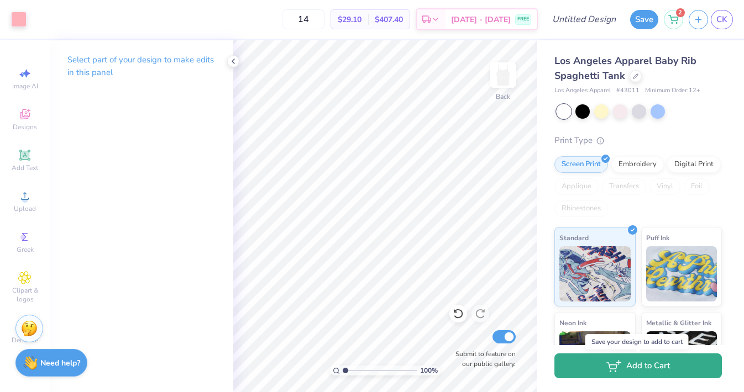
click at [628, 369] on button "Add to Cart" at bounding box center [637, 366] width 167 height 25
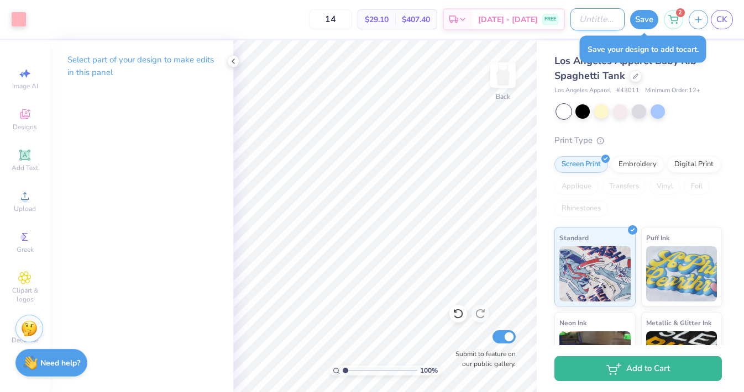
click at [573, 16] on input "Design Title" at bounding box center [597, 19] width 54 height 22
type input "white tank"
click at [639, 17] on button "Save" at bounding box center [644, 17] width 28 height 19
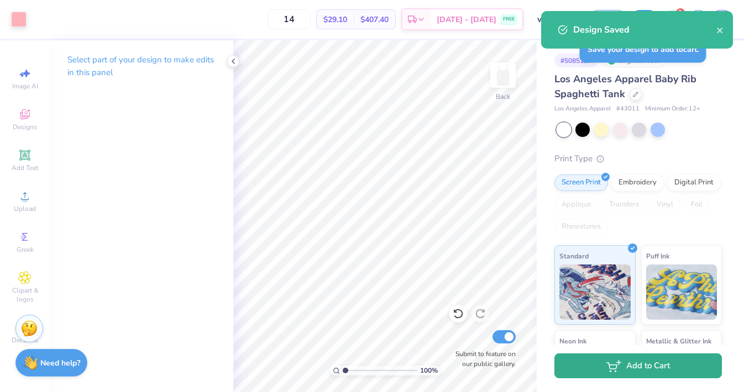
click at [656, 370] on button "Add to Cart" at bounding box center [637, 366] width 167 height 25
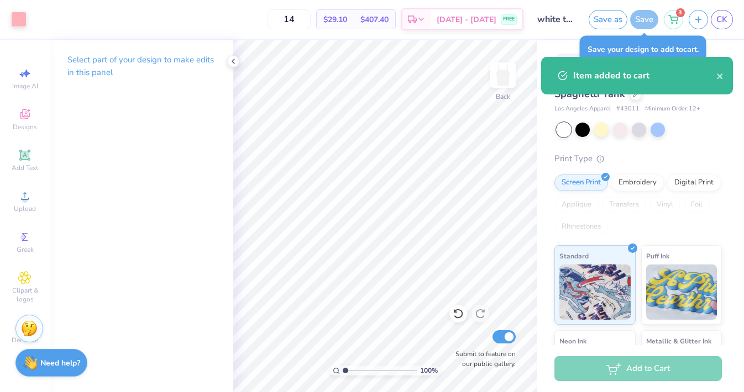
click at [714, 119] on div "Los Angeles Apparel Baby Rib Spaghetti Tank Los Angeles Apparel # 43011 Minimum…" at bounding box center [637, 283] width 167 height 423
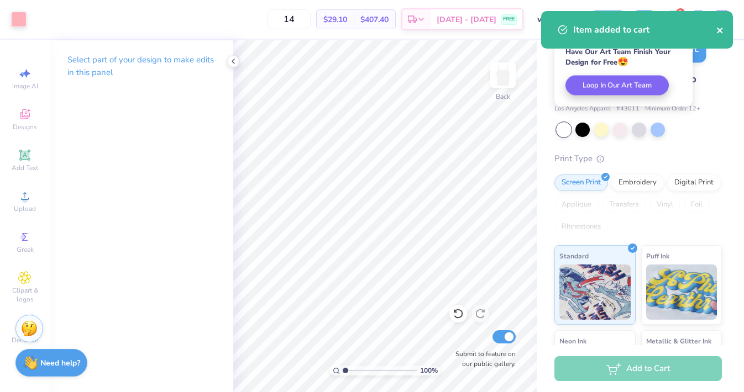
click at [722, 28] on icon "close" at bounding box center [720, 30] width 8 height 9
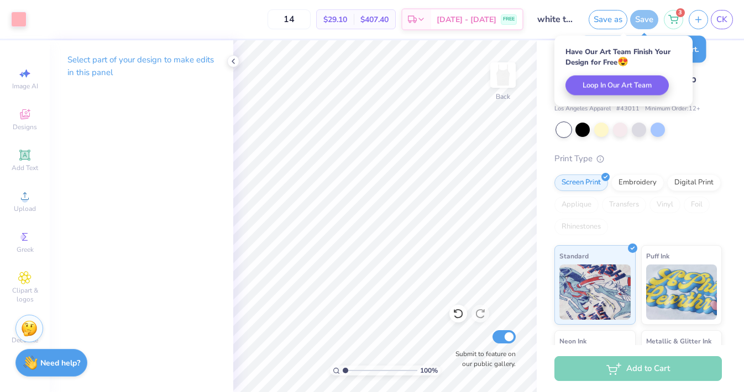
click at [677, 18] on div "Item added to cart" at bounding box center [637, 34] width 196 height 50
click at [677, 18] on icon at bounding box center [673, 17] width 10 height 9
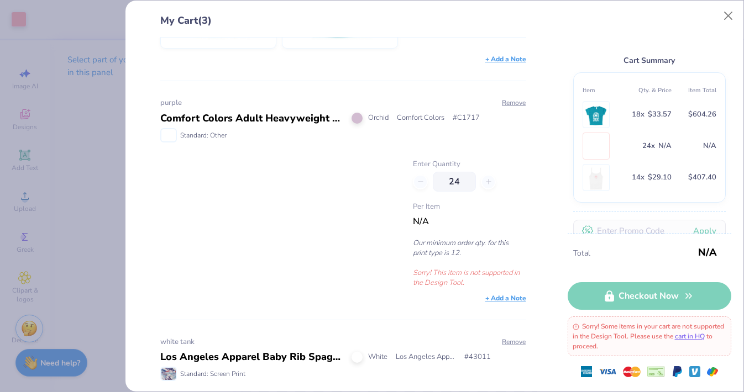
scroll to position [331, 0]
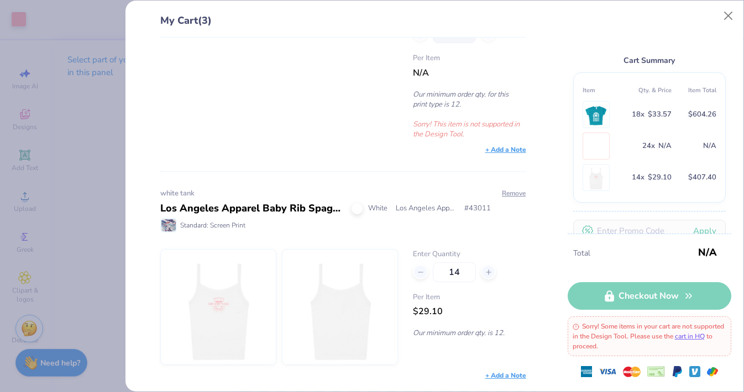
click at [298, 209] on div "Los Angeles Apparel Baby Rib Spaghetti Tank" at bounding box center [251, 208] width 183 height 15
click at [291, 203] on div "Los Angeles Apparel Baby Rib Spaghetti Tank" at bounding box center [251, 208] width 183 height 15
copy div "Los Angeles Apparel Baby Rib Spaghetti Tank"
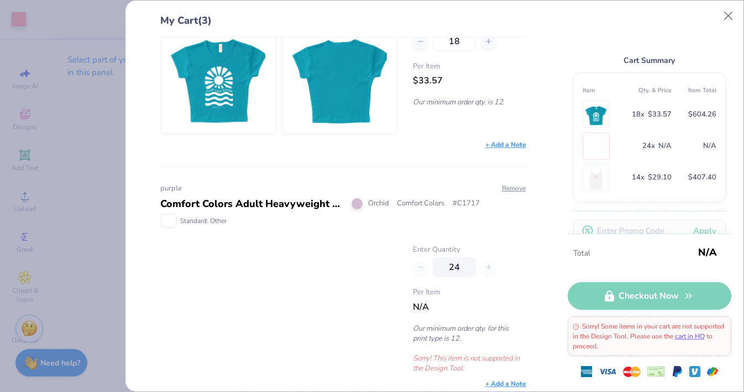
scroll to position [0, 0]
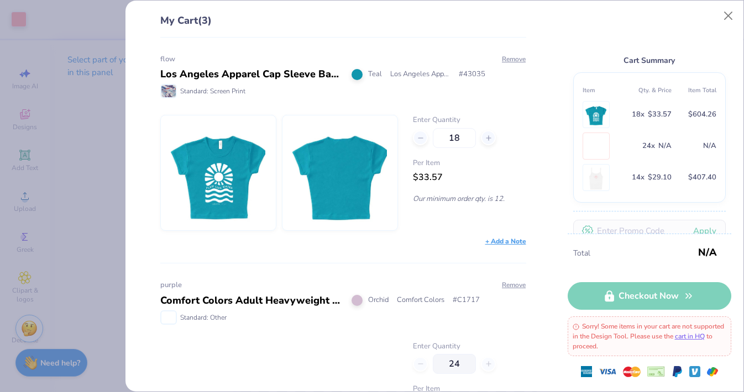
click at [312, 47] on div "flow Los Angeles Apparel Cap Sleeve Baby Rib Crop Top Teal Los Angeles Apparel …" at bounding box center [339, 215] width 402 height 355
click at [510, 56] on button "Remove" at bounding box center [513, 59] width 25 height 10
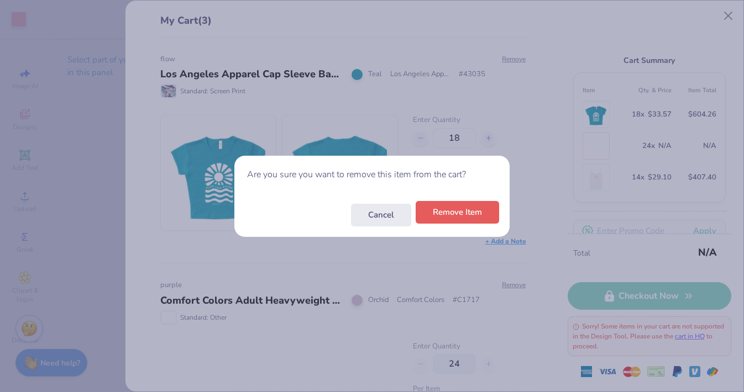
click at [462, 214] on button "Remove Item" at bounding box center [456, 212] width 83 height 23
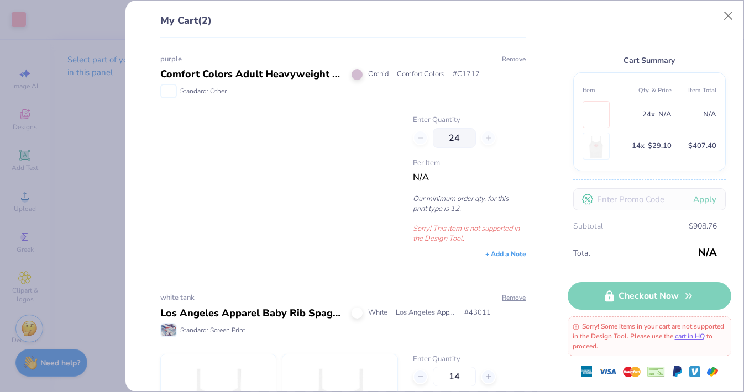
scroll to position [104, 0]
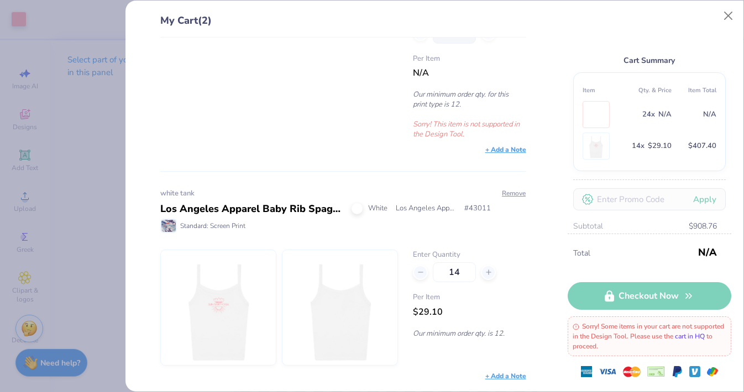
click at [675, 341] on link "cart in HQ" at bounding box center [690, 336] width 30 height 9
